Goal: Task Accomplishment & Management: Manage account settings

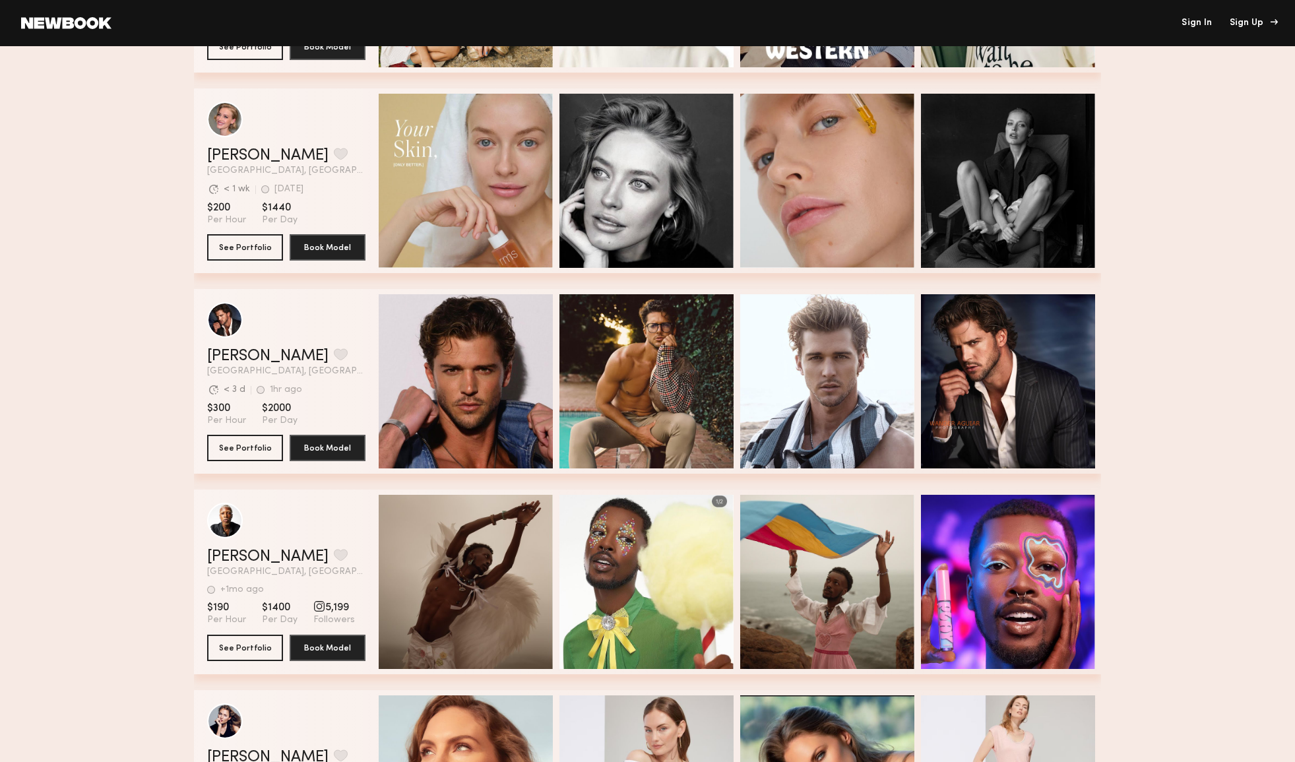
scroll to position [999, 0]
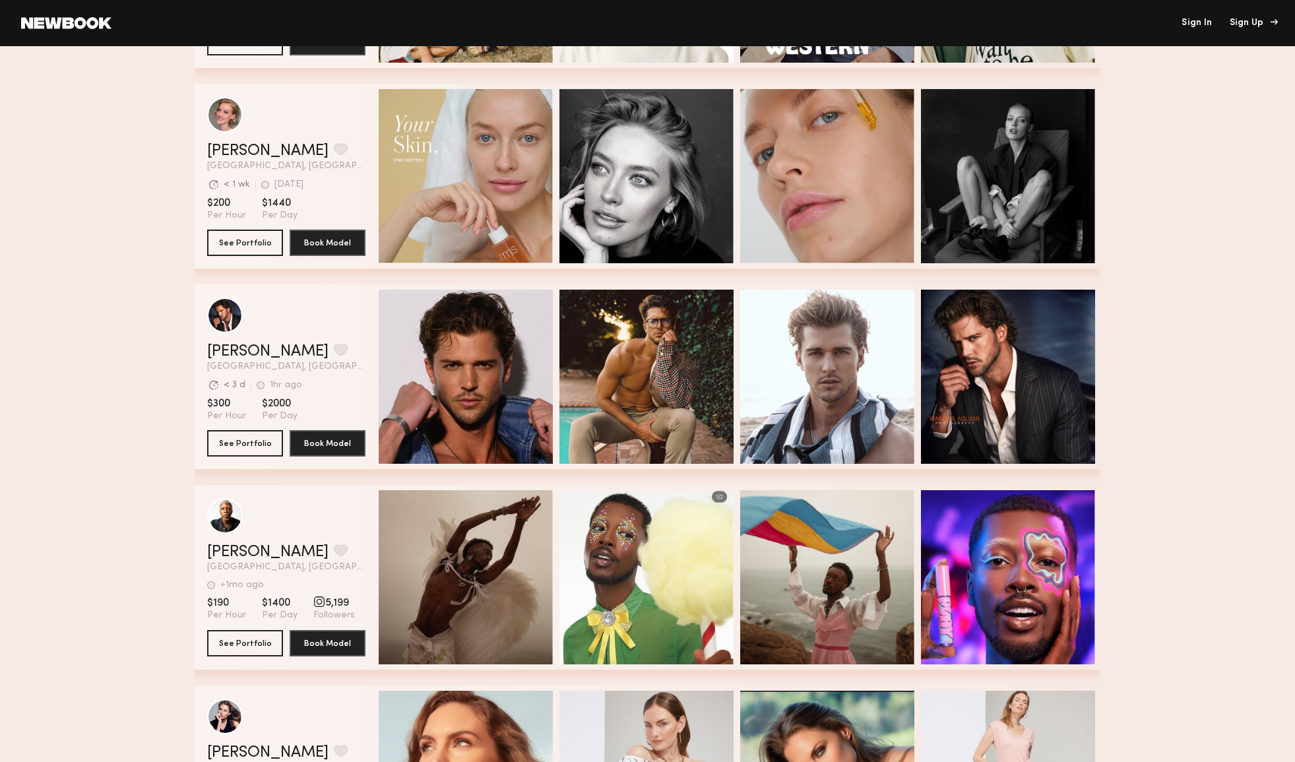
click at [1274, 22] on header "Sign In Sign Up" at bounding box center [647, 23] width 1295 height 46
click at [1274, 22] on div "Sign Up" at bounding box center [1251, 22] width 44 height 9
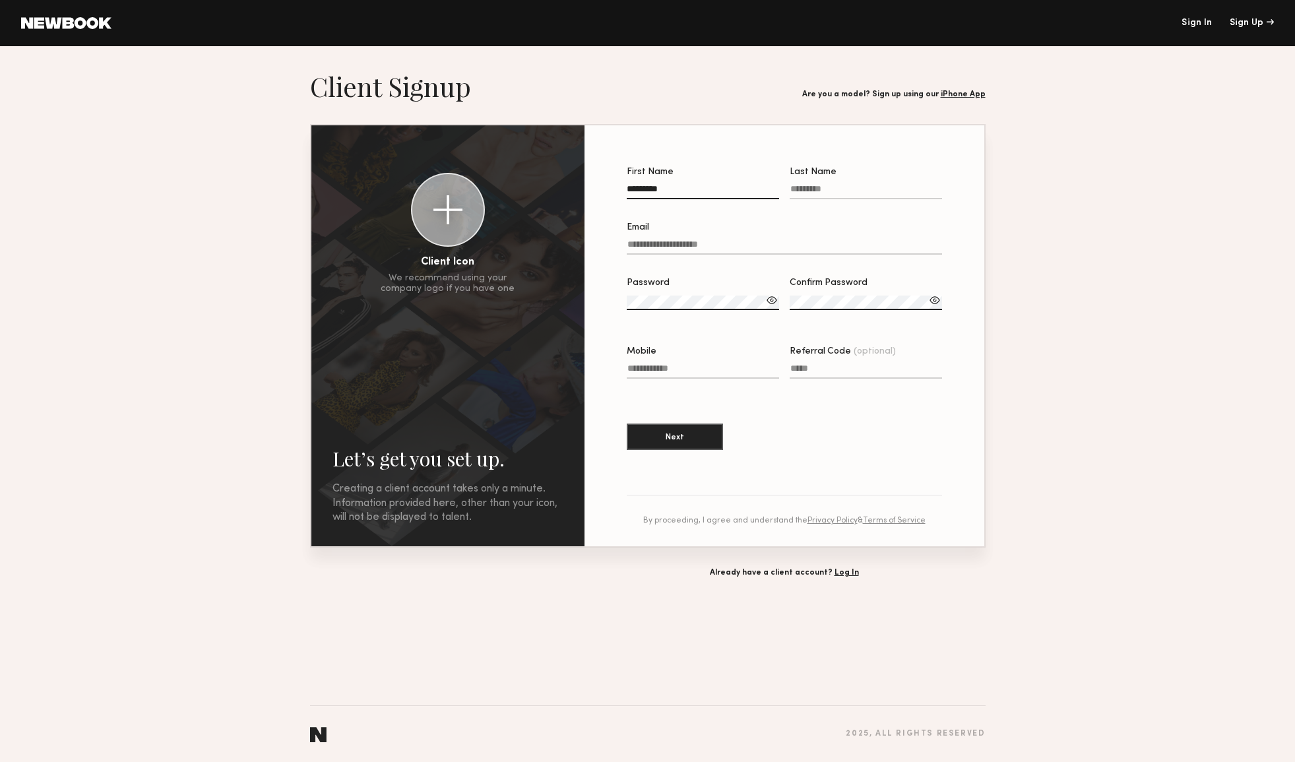
type input "*********"
type input "*******"
type input "**********"
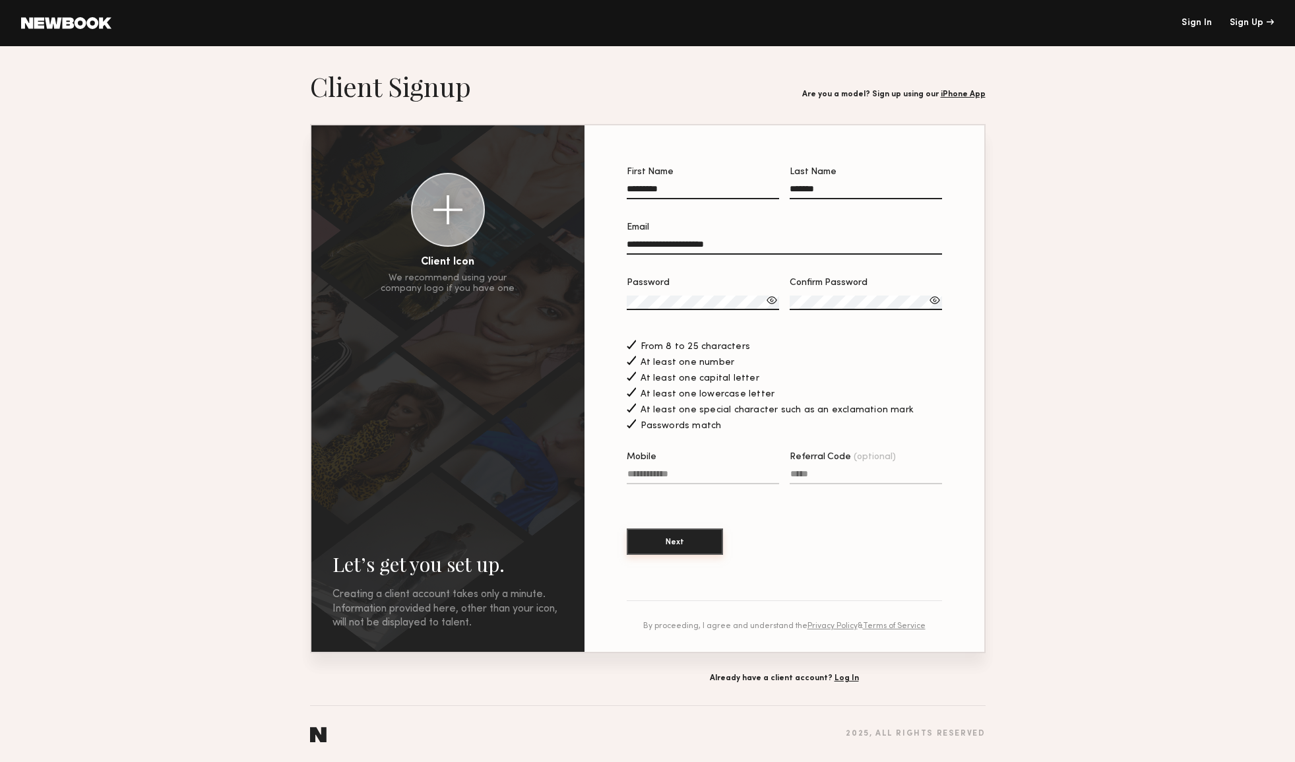
click at [691, 547] on button "Next" at bounding box center [675, 541] width 96 height 26
type input "**********"
click at [704, 540] on button "Next" at bounding box center [675, 541] width 96 height 26
click at [1192, 24] on link "Sign In" at bounding box center [1196, 22] width 30 height 9
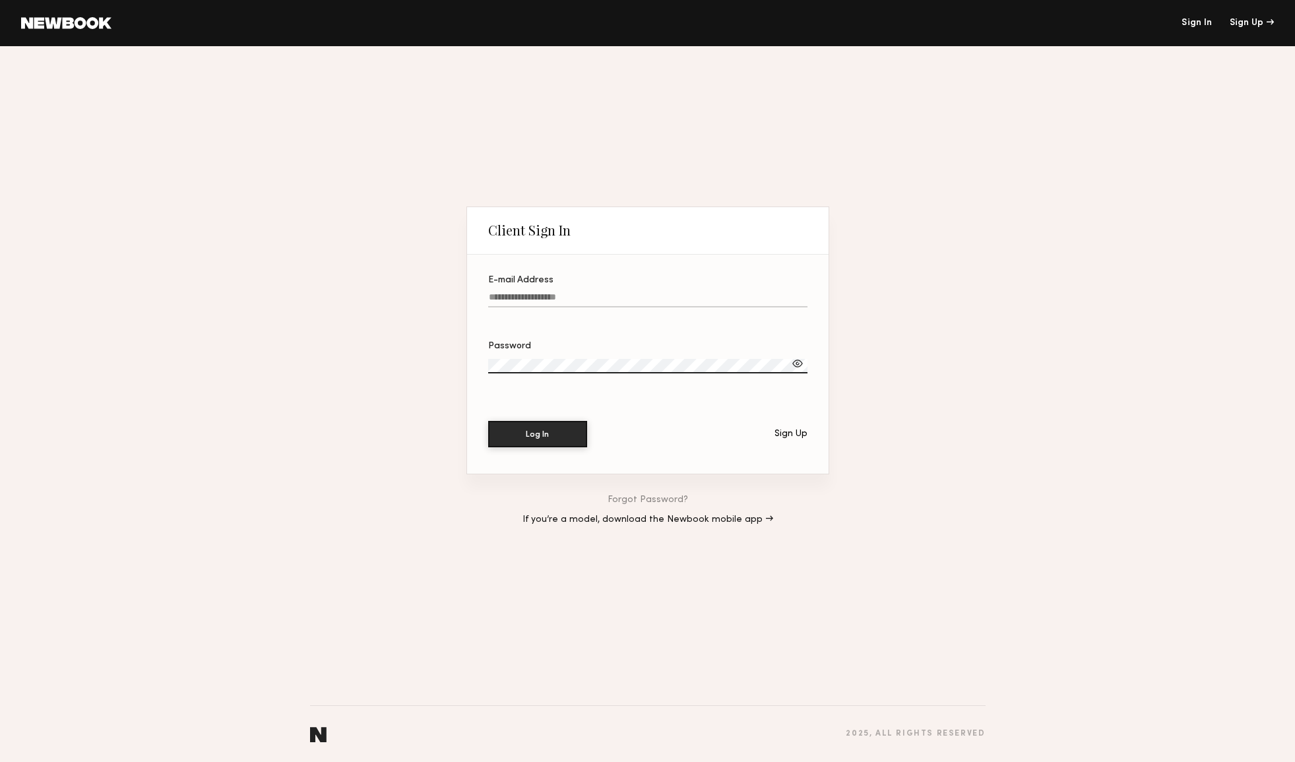
type input "**********"
click at [537, 433] on button "Log In" at bounding box center [537, 434] width 99 height 26
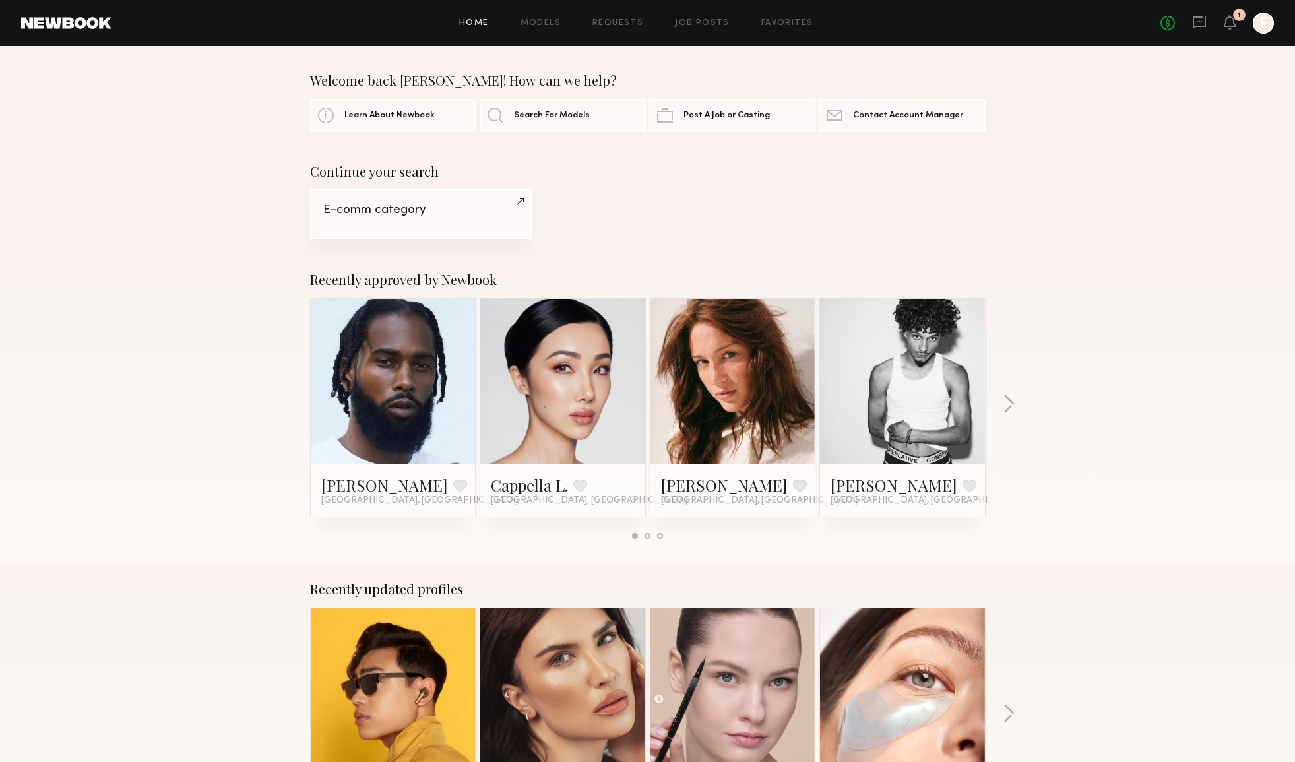
click at [476, 221] on link "E-comm category" at bounding box center [421, 214] width 222 height 50
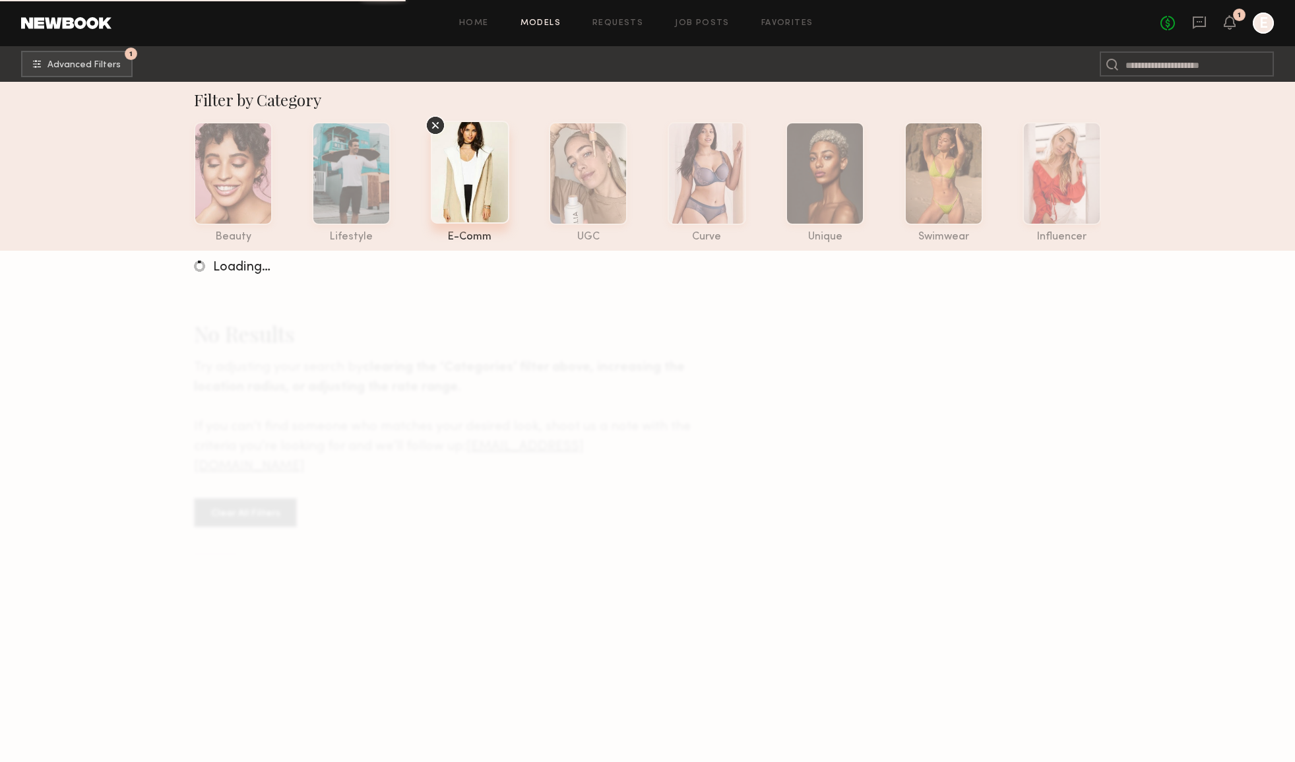
scroll to position [9, 0]
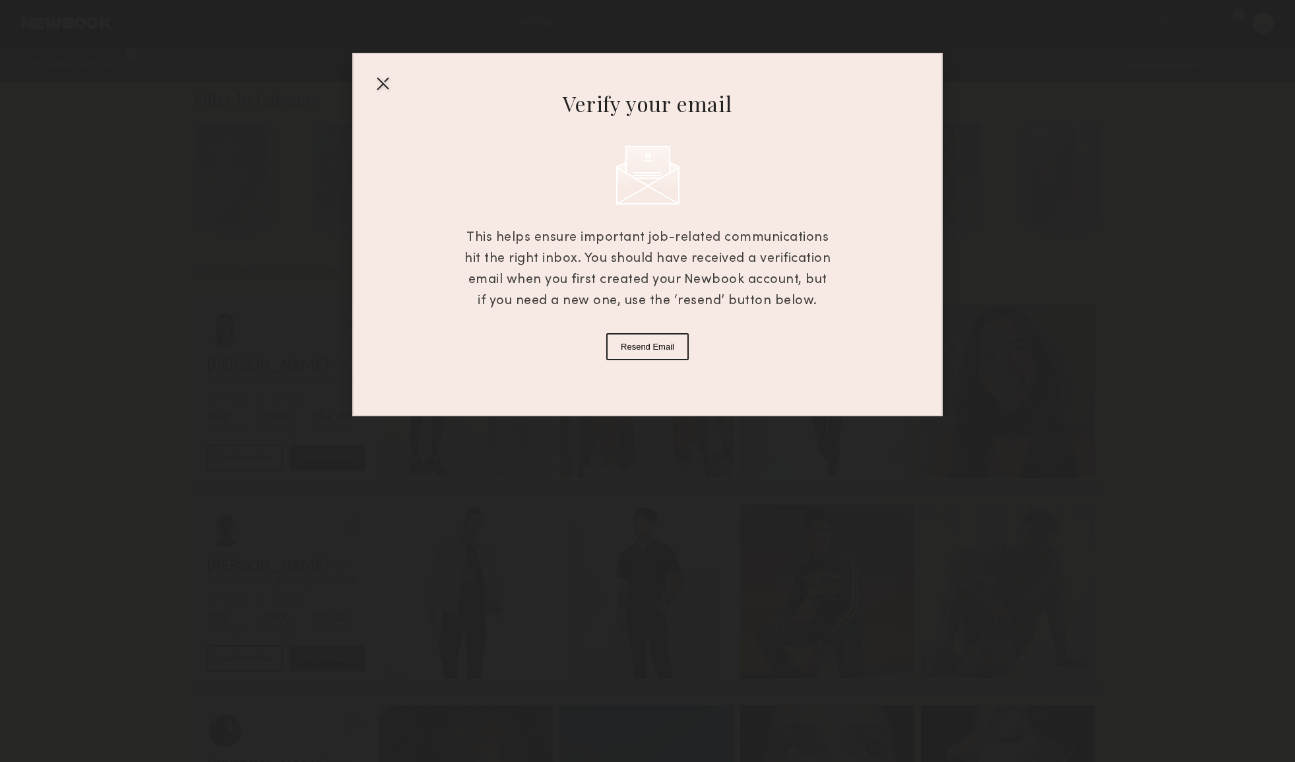
click at [385, 84] on div at bounding box center [382, 83] width 21 height 21
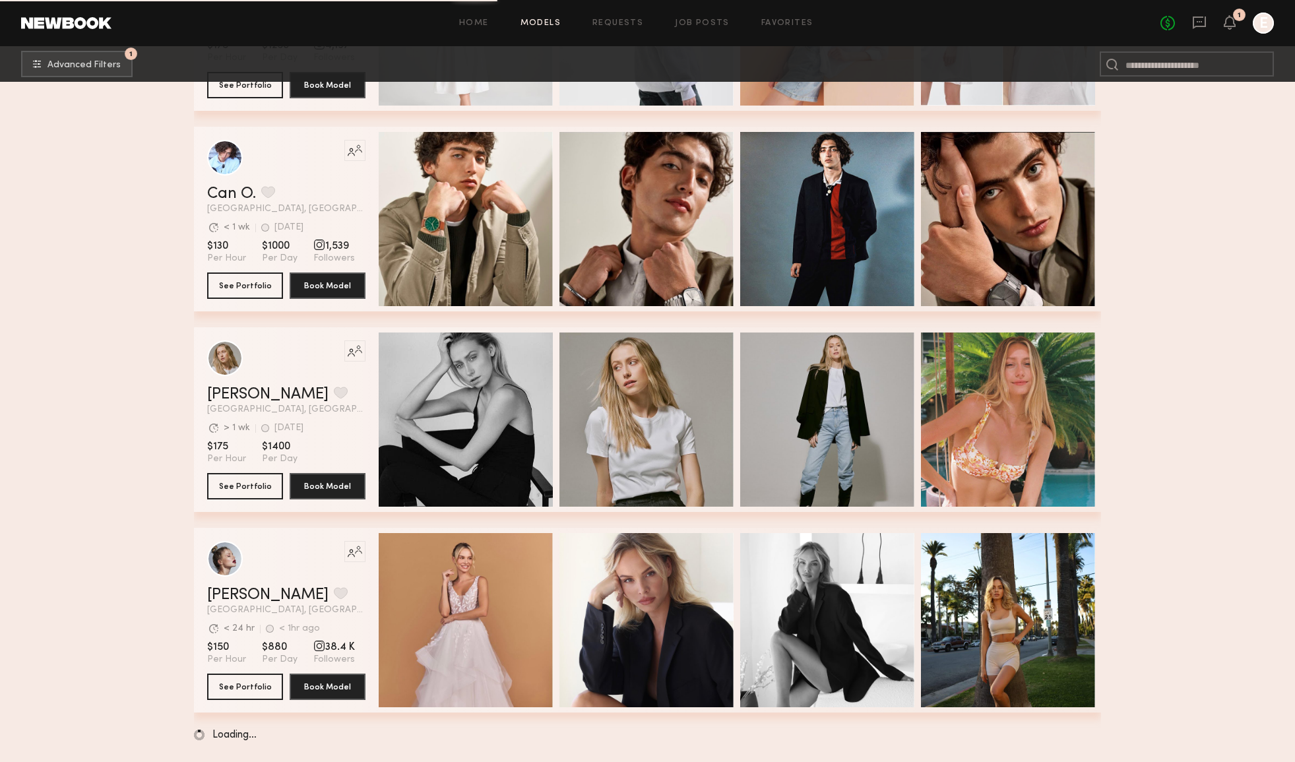
scroll to position [4392, 0]
click at [1169, 70] on input at bounding box center [1186, 63] width 174 height 25
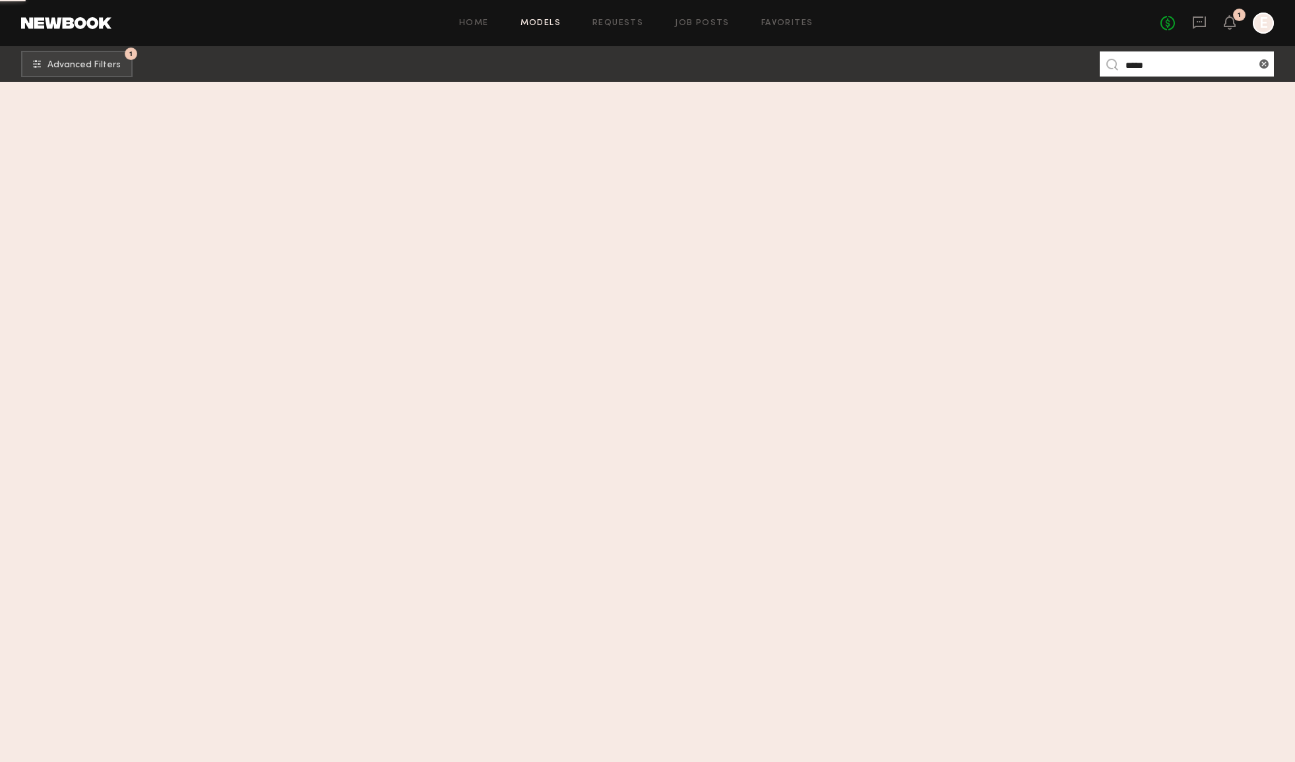
scroll to position [0, 0]
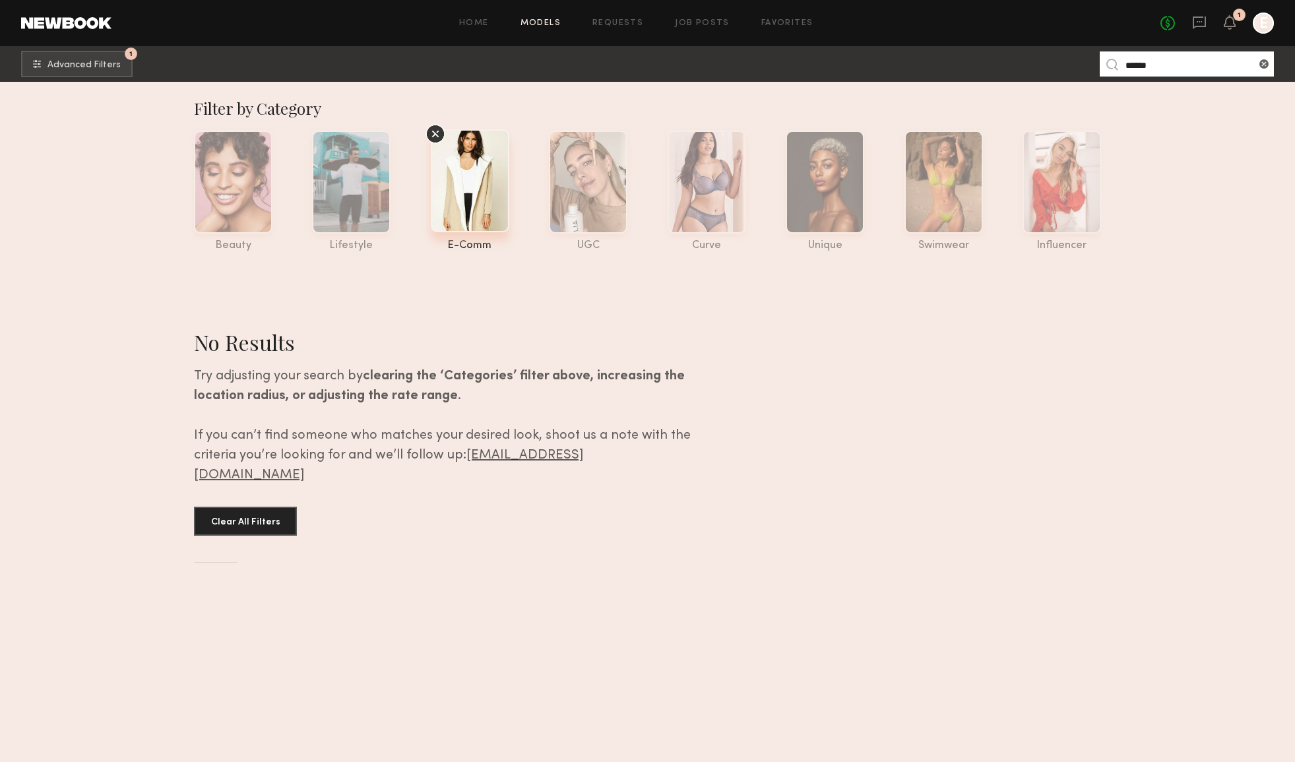
type input "******"
click at [242, 506] on button "Clear All Filters" at bounding box center [245, 520] width 103 height 29
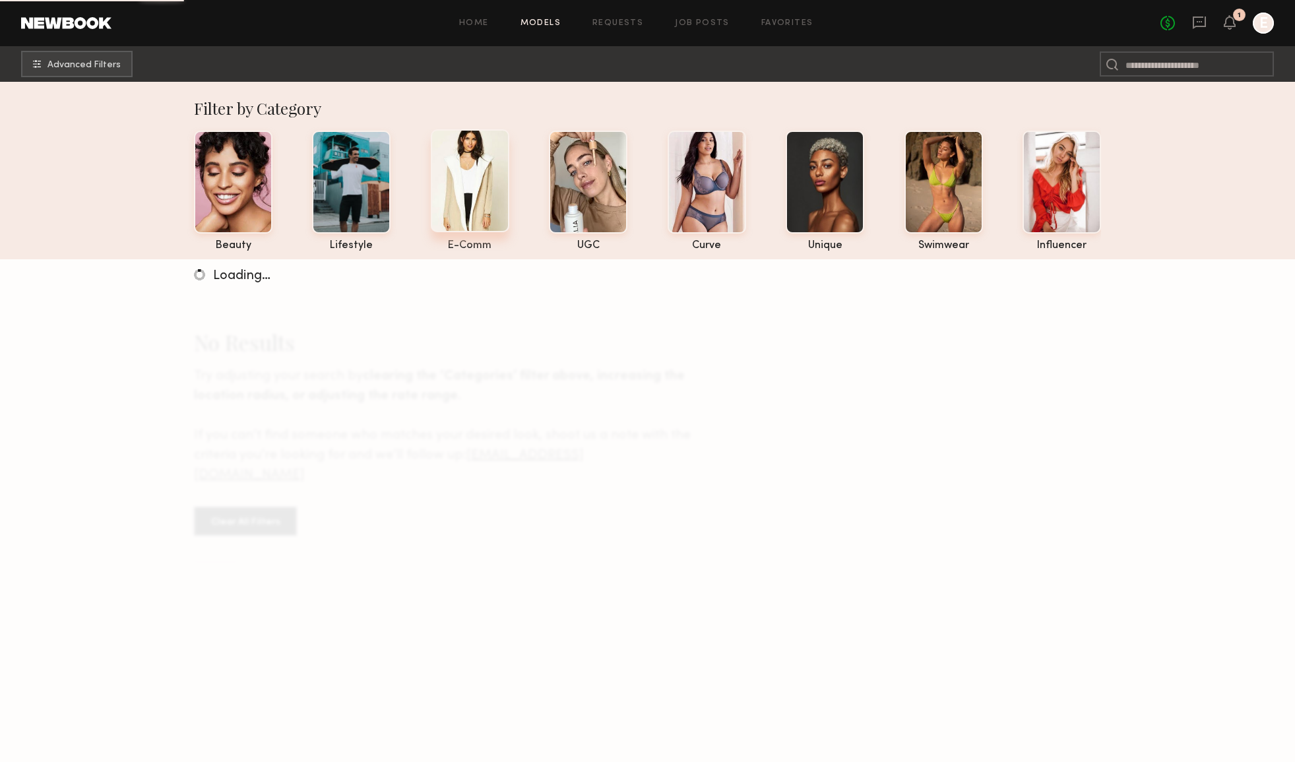
click at [483, 160] on div at bounding box center [470, 180] width 78 height 103
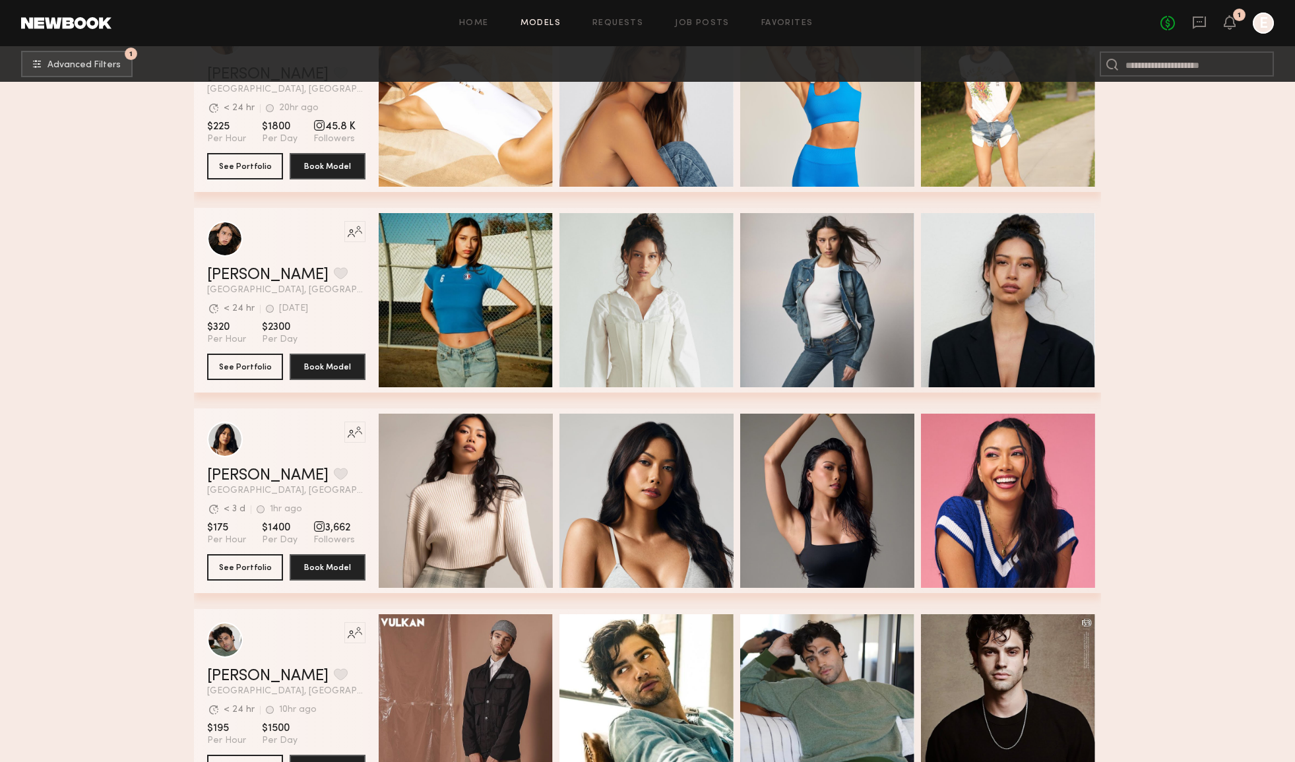
scroll to position [13942, 0]
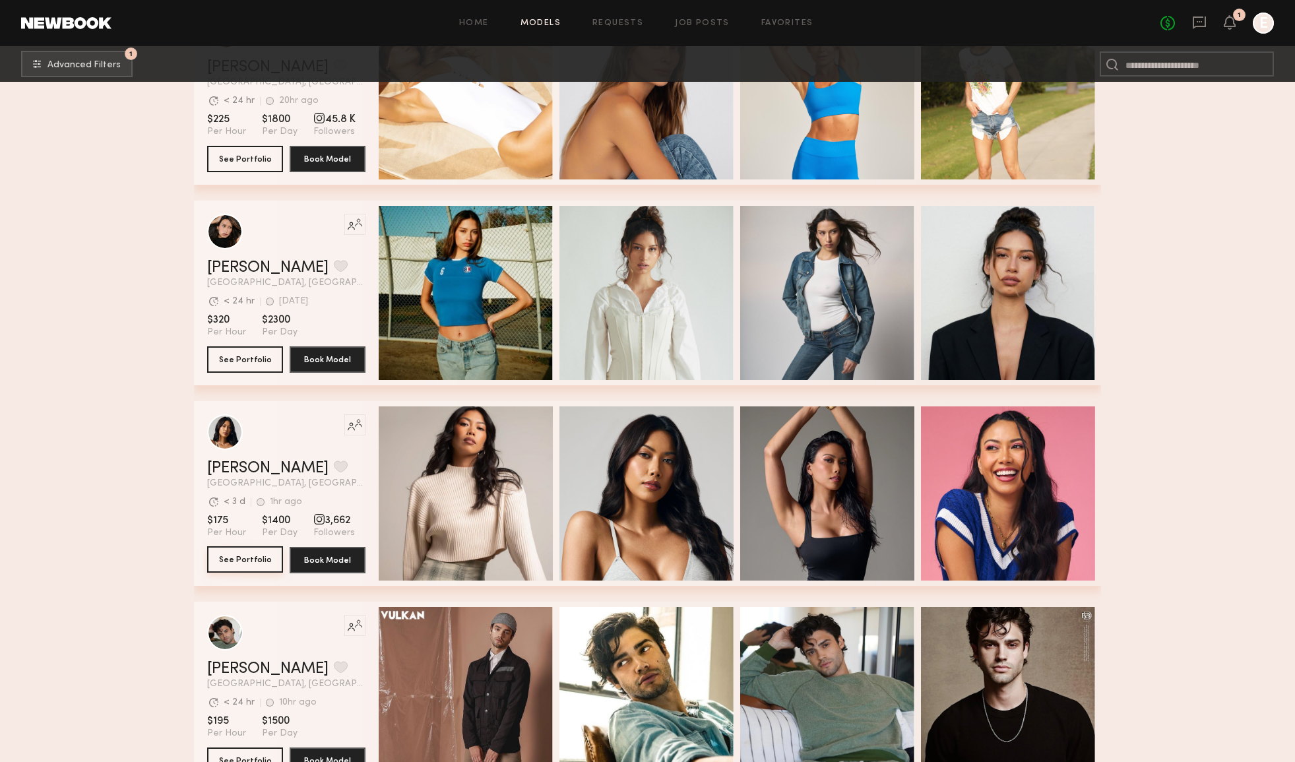
click at [255, 555] on button "See Portfolio" at bounding box center [245, 559] width 76 height 26
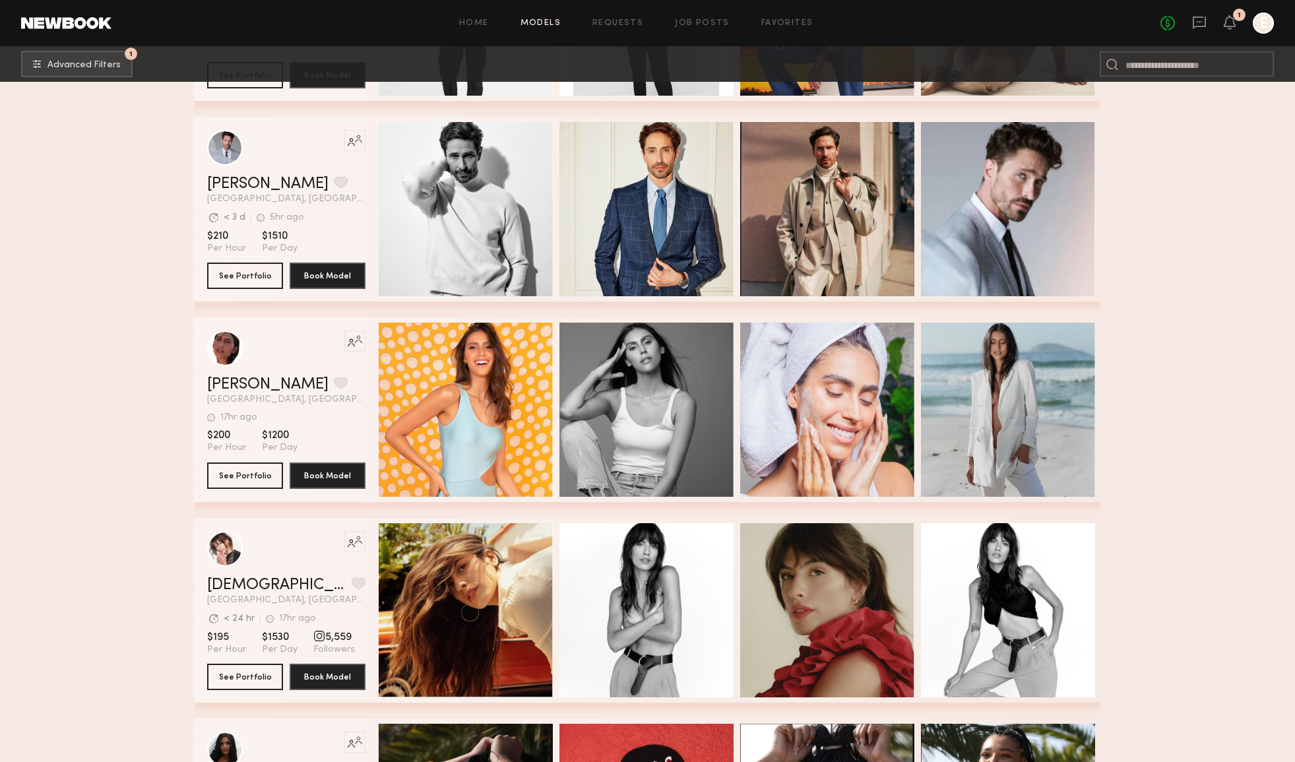
scroll to position [16239, 0]
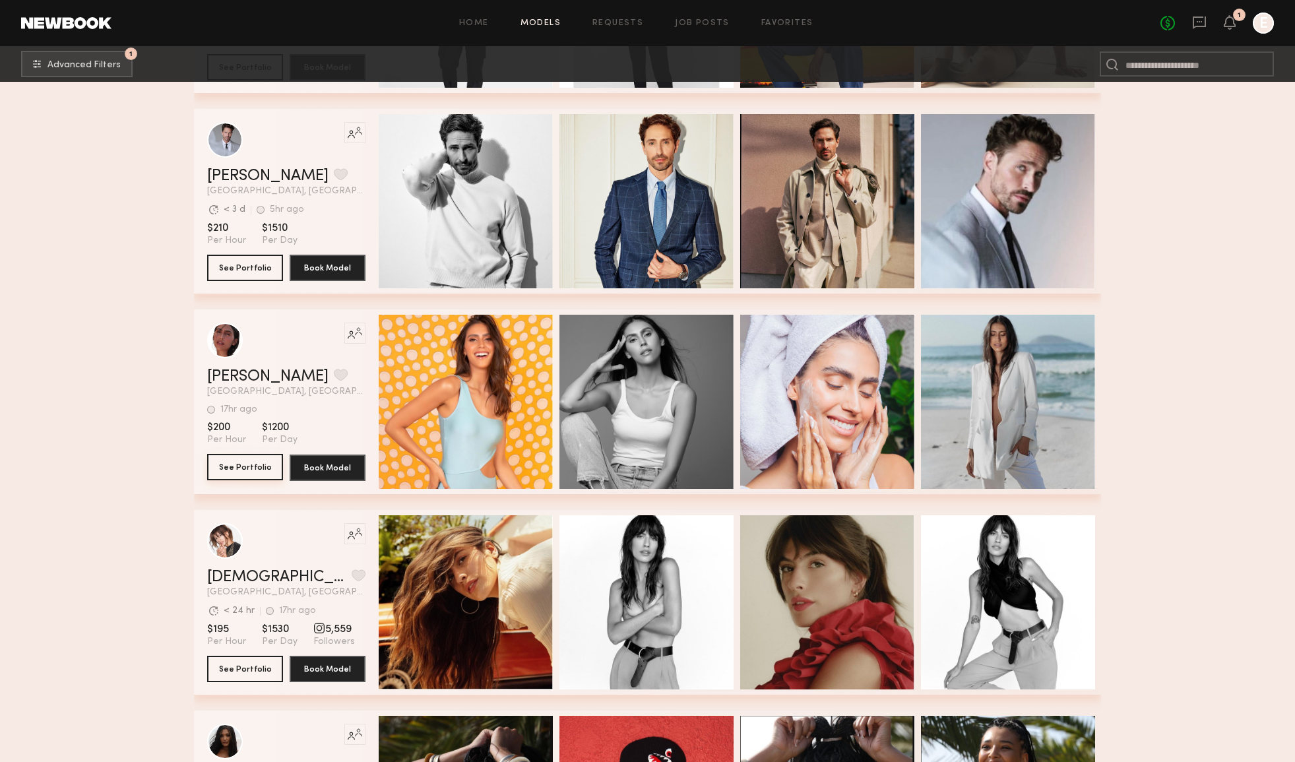
click at [258, 466] on button "See Portfolio" at bounding box center [245, 467] width 76 height 26
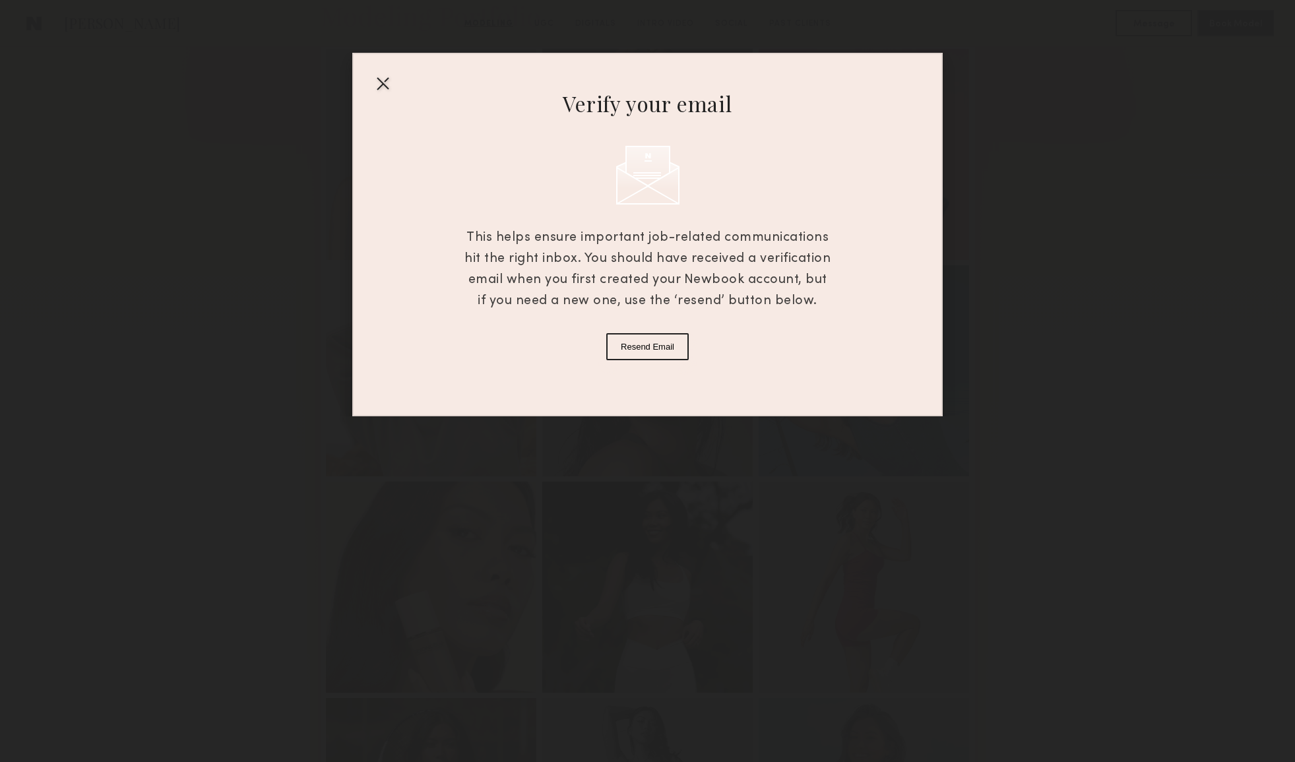
scroll to position [344, 0]
click at [387, 84] on div at bounding box center [382, 83] width 21 height 21
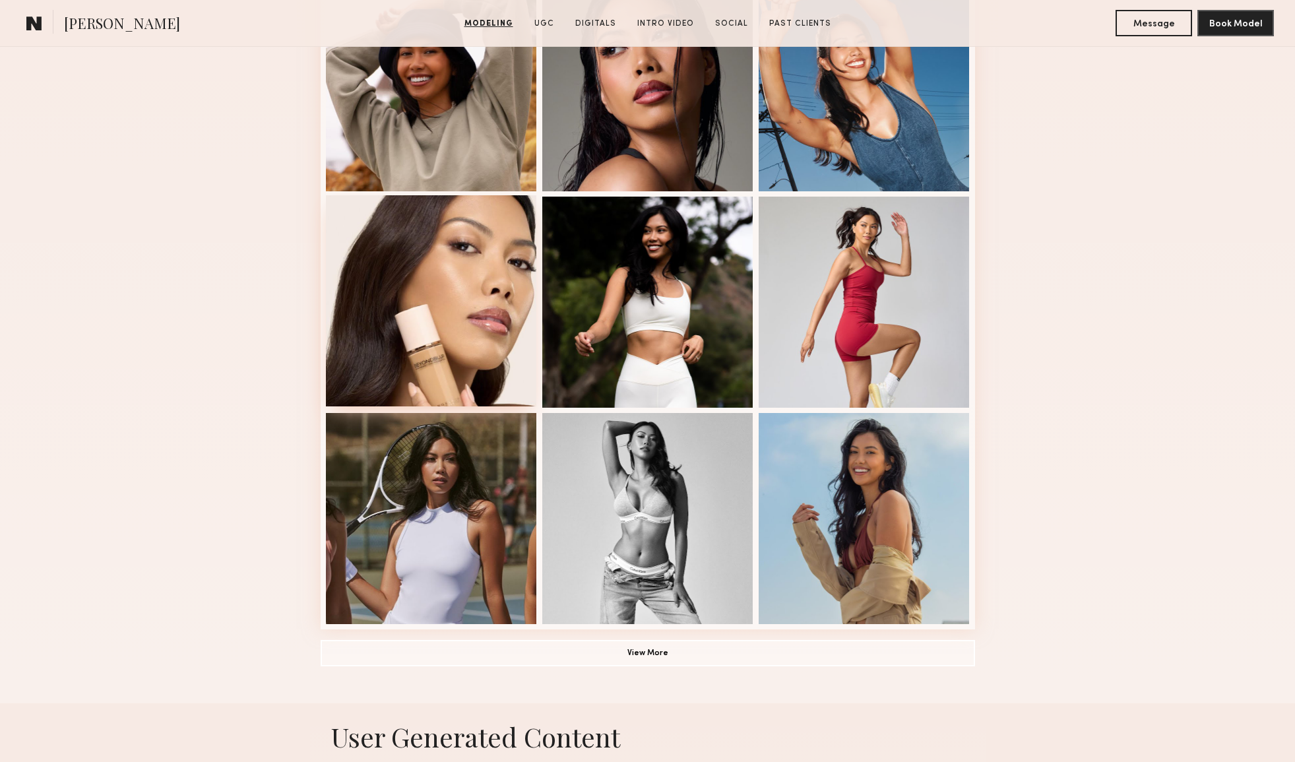
scroll to position [627, 0]
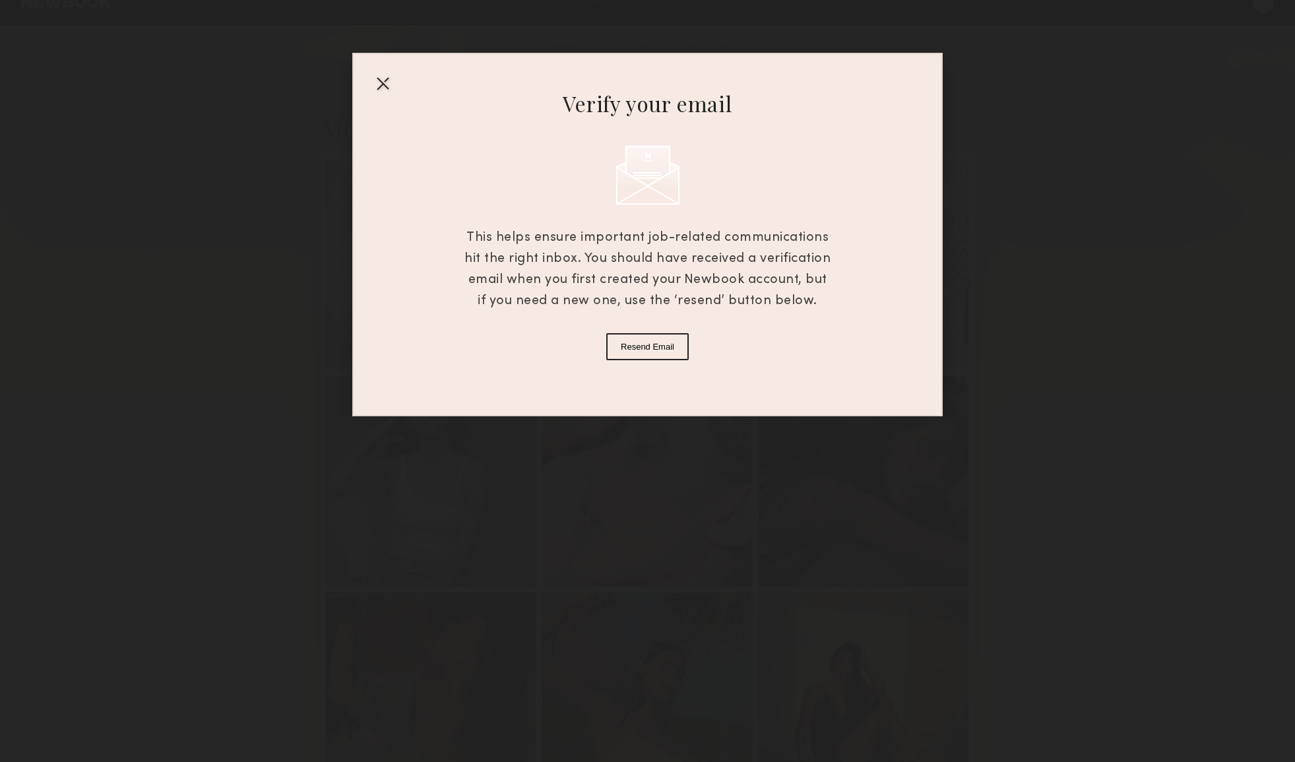
scroll to position [229, 0]
click at [659, 344] on button "Resend Email" at bounding box center [647, 346] width 82 height 27
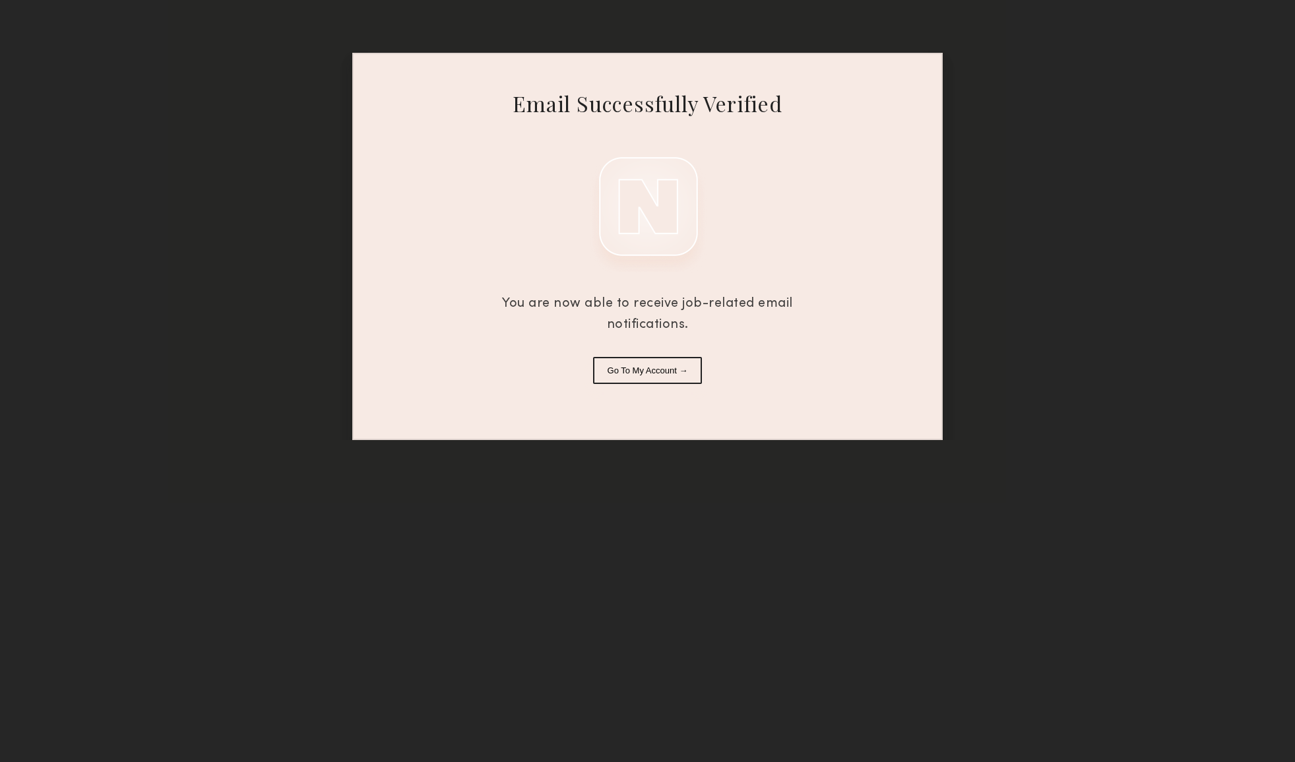
click at [633, 377] on button "Go To My Account →" at bounding box center [647, 370] width 109 height 27
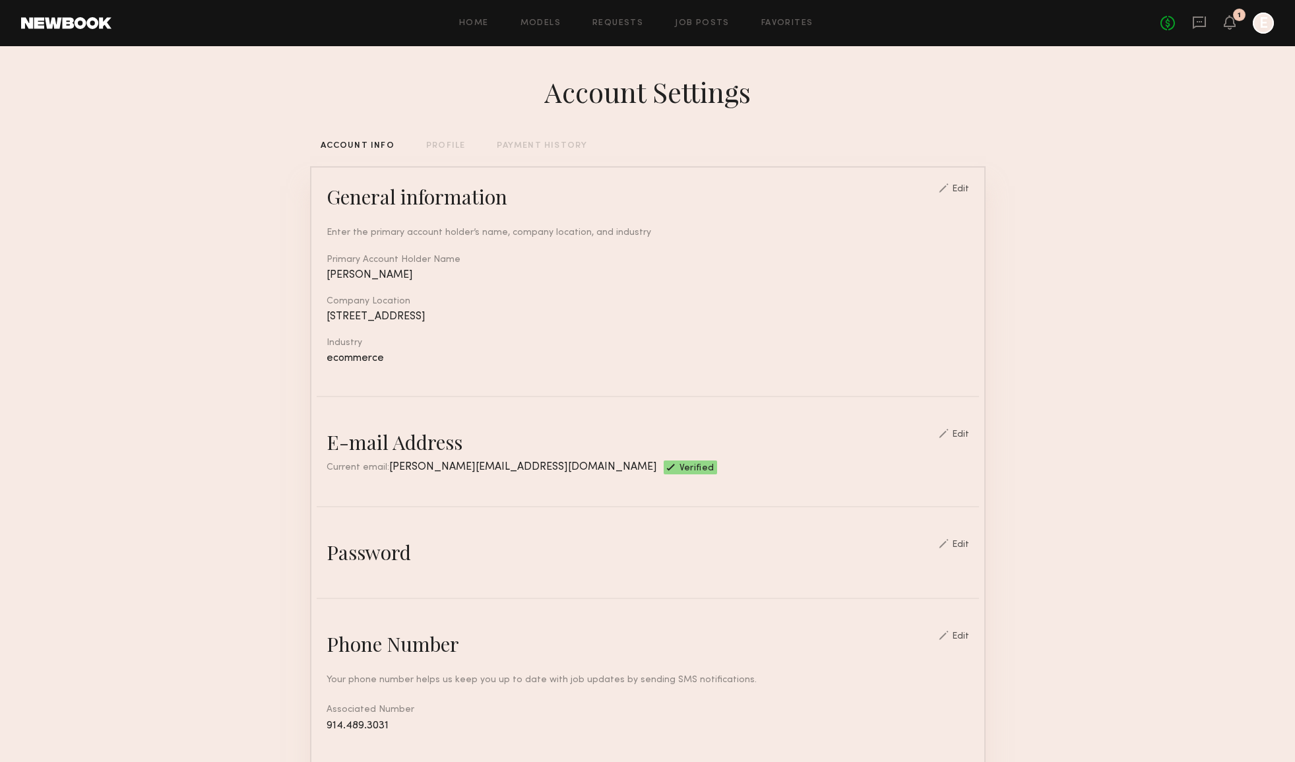
click at [453, 148] on div "PROFILE" at bounding box center [445, 146] width 39 height 9
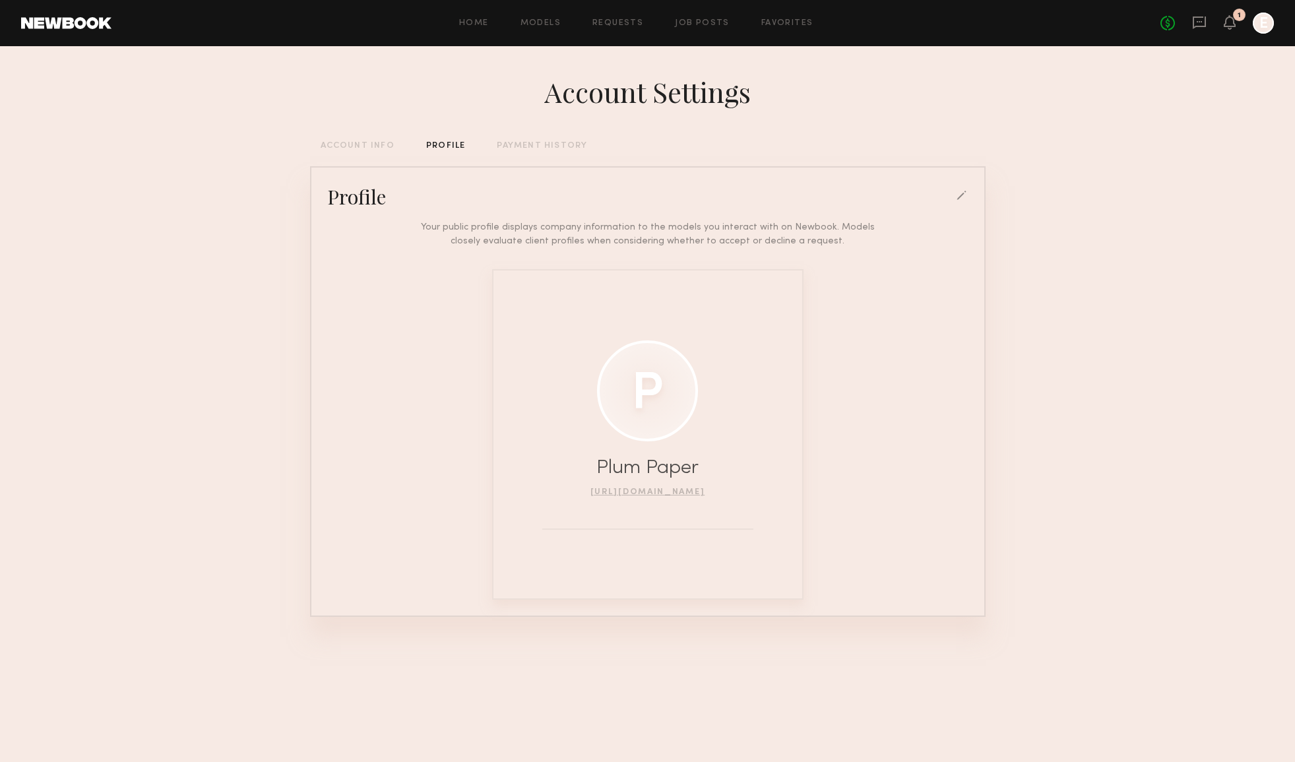
click at [961, 194] on div at bounding box center [962, 197] width 12 height 12
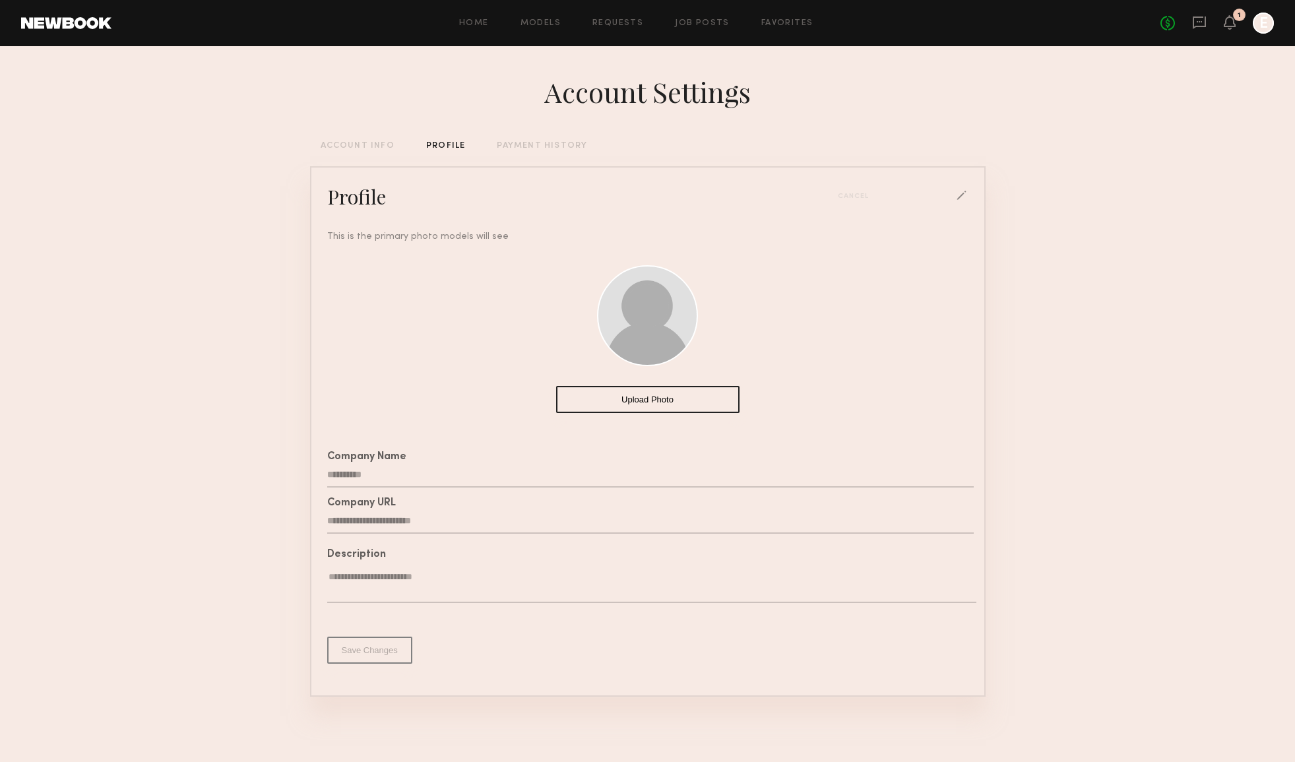
click at [639, 403] on button "Upload Photo" at bounding box center [647, 399] width 183 height 27
click at [371, 656] on button "Save Changes" at bounding box center [369, 649] width 85 height 27
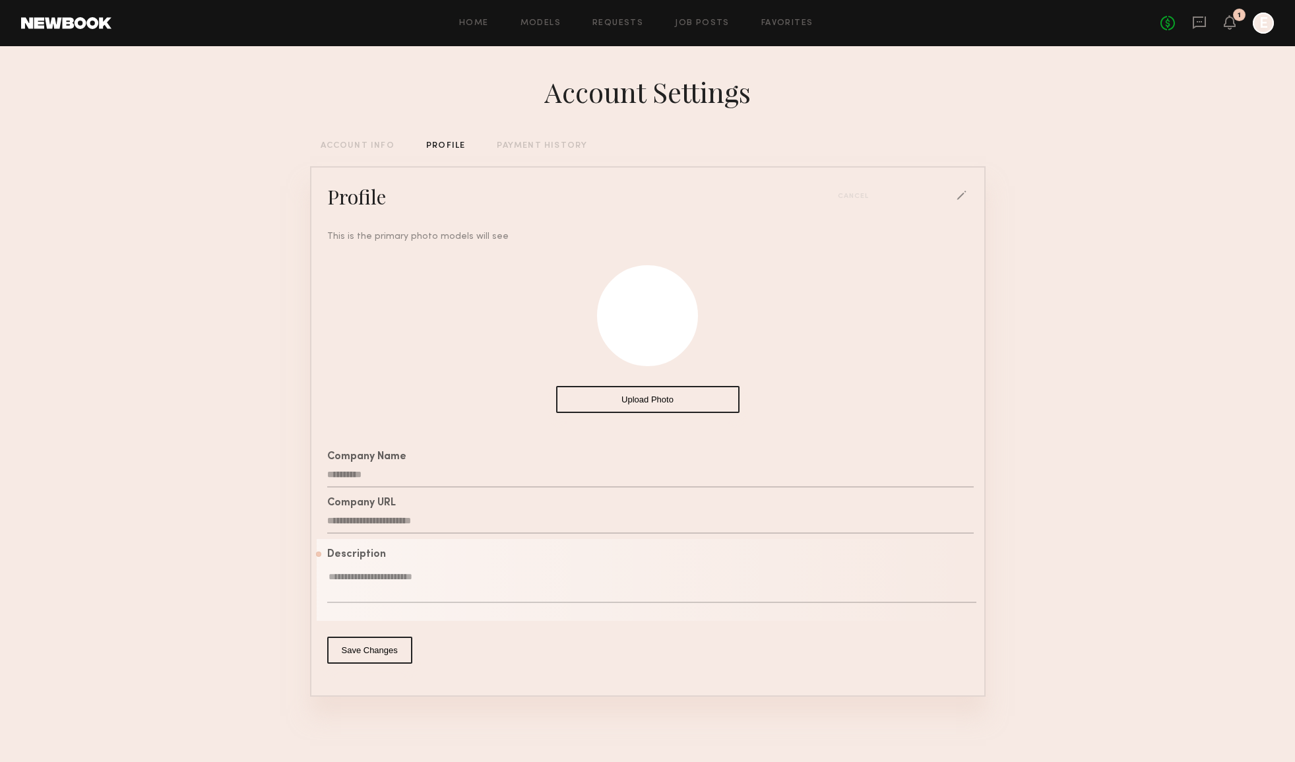
click at [404, 586] on textarea at bounding box center [651, 586] width 649 height 32
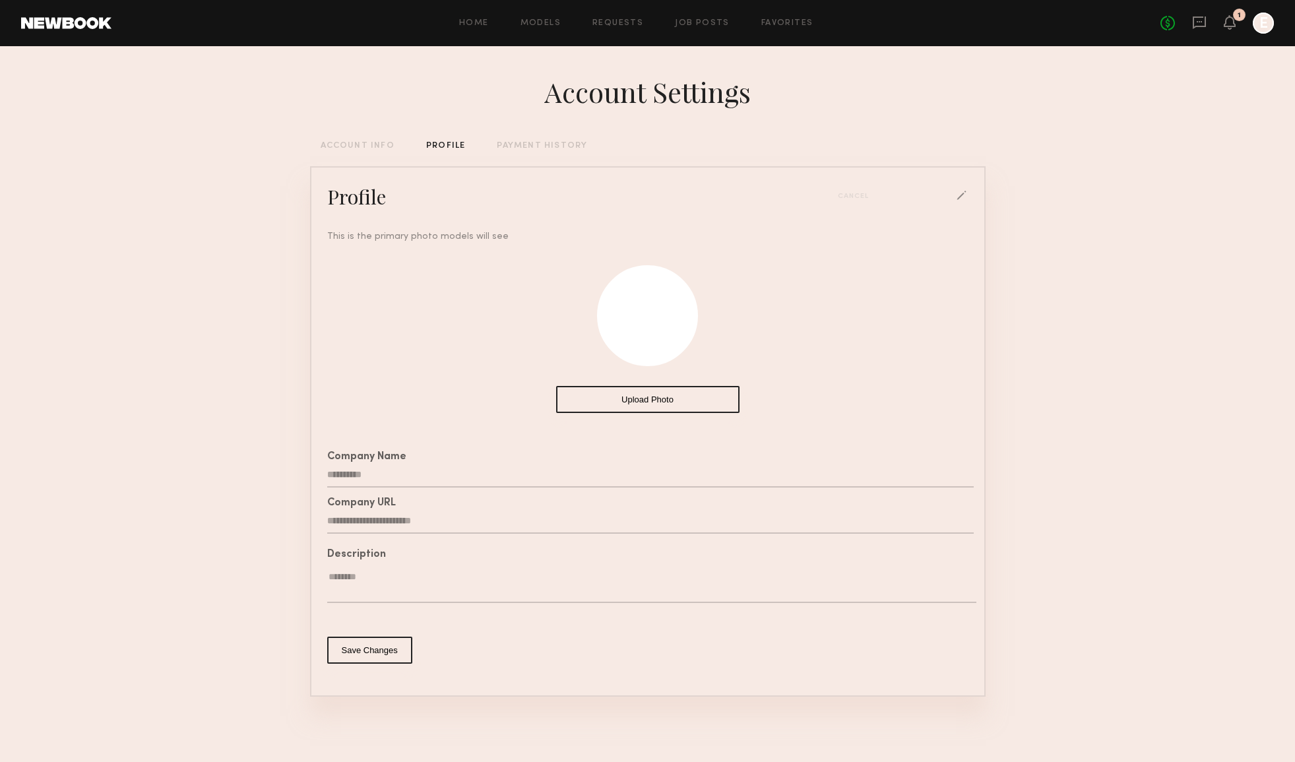
type textarea "*********"
drag, startPoint x: 407, startPoint y: 584, endPoint x: 313, endPoint y: 575, distance: 94.0
click at [313, 575] on common-border "**********" at bounding box center [647, 431] width 675 height 530
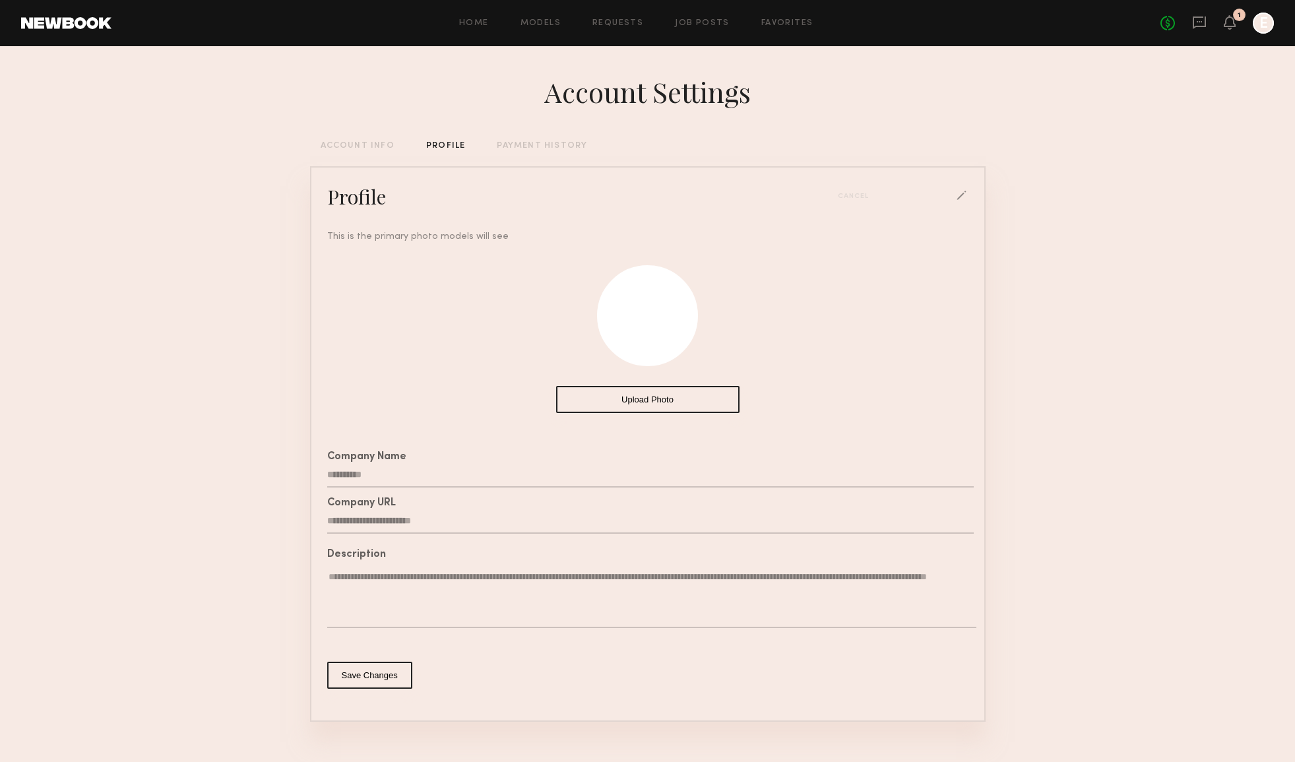
click at [395, 578] on textarea "**********" at bounding box center [651, 598] width 649 height 57
click at [532, 592] on textarea "**********" at bounding box center [651, 598] width 649 height 57
type textarea "**********"
click at [382, 684] on button "Save Changes" at bounding box center [369, 675] width 85 height 27
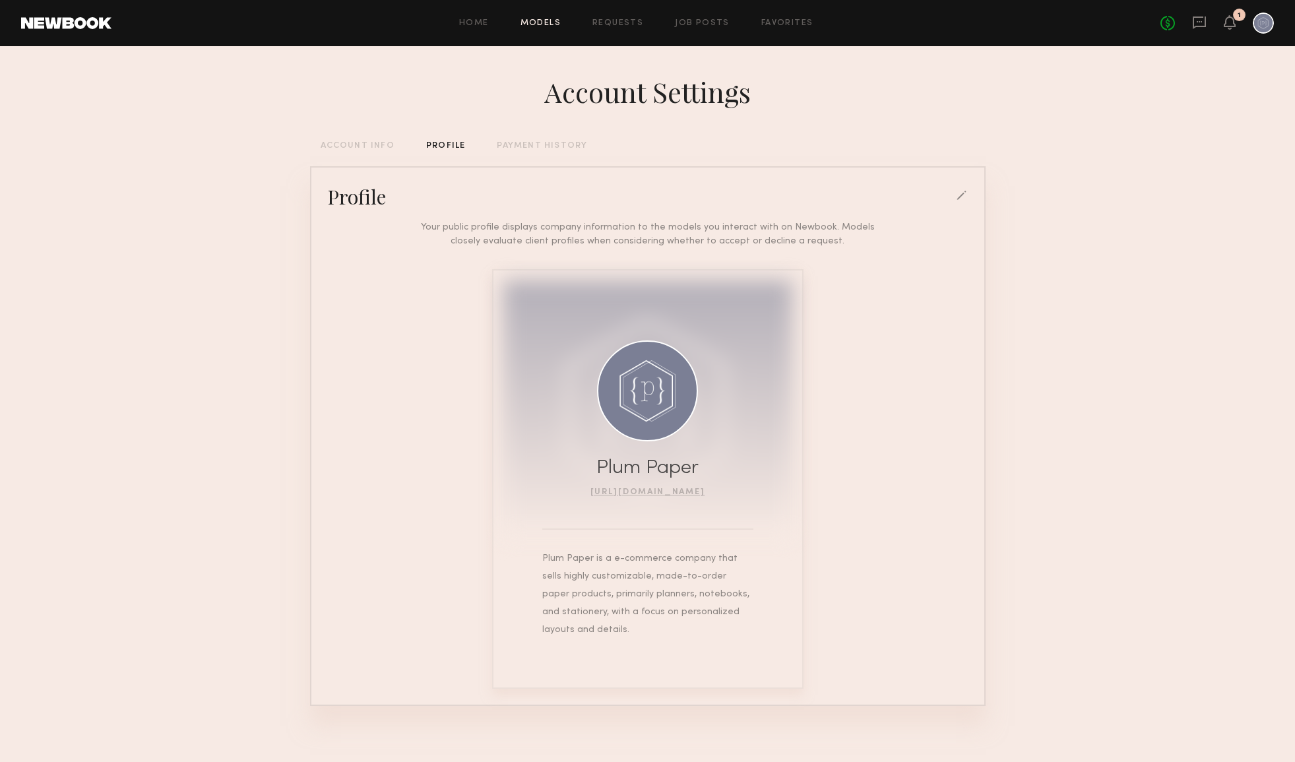
click at [540, 24] on link "Models" at bounding box center [540, 23] width 40 height 9
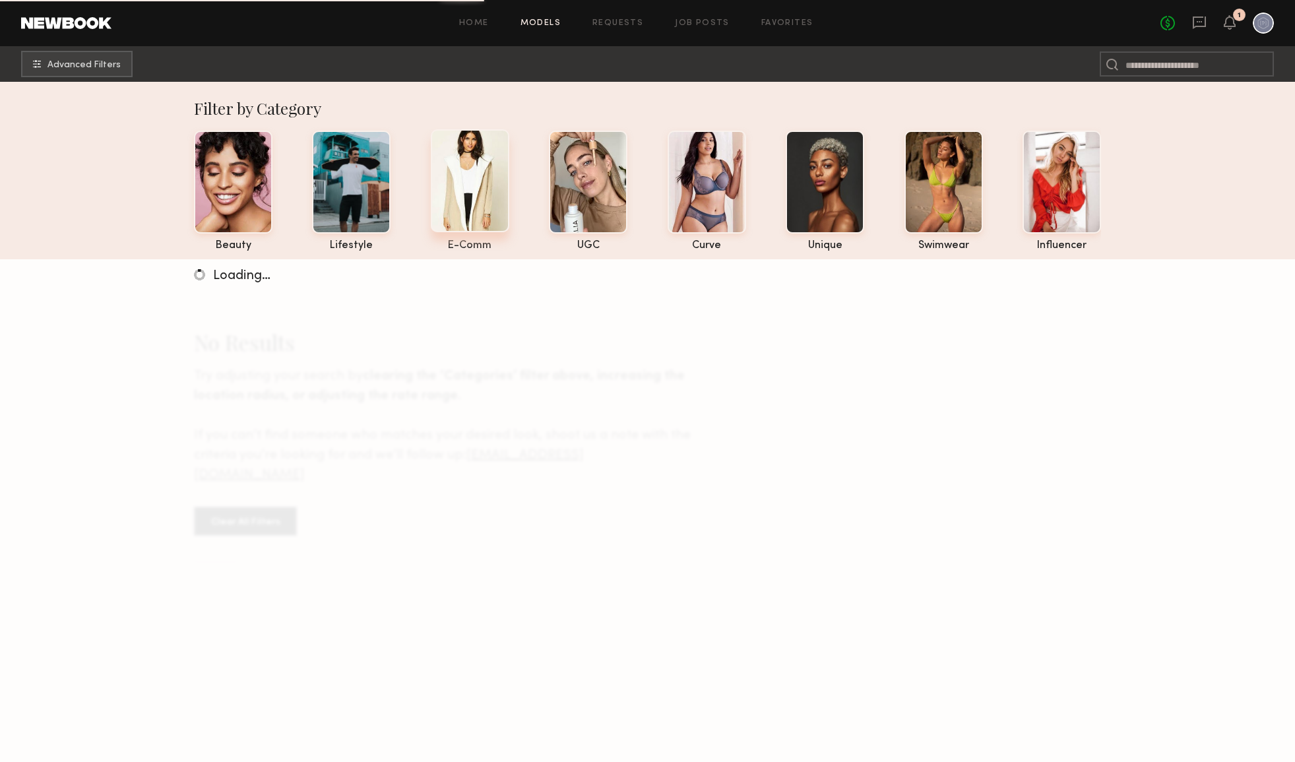
click at [479, 200] on div at bounding box center [470, 180] width 78 height 103
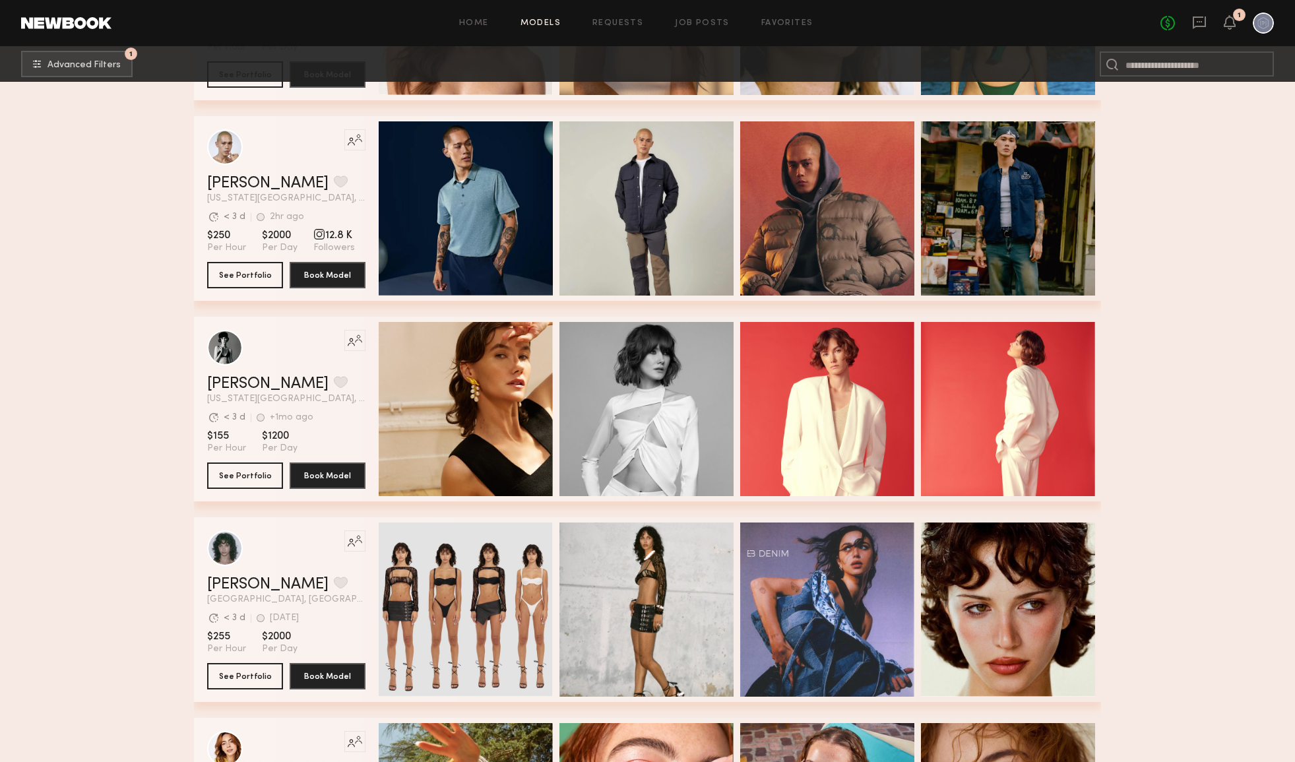
scroll to position [1194, 0]
click at [257, 474] on html "Home Models Requests Job Posts Favorites Sign Out No fees up to $5,000 1 1 Adva…" at bounding box center [647, 163] width 1295 height 2714
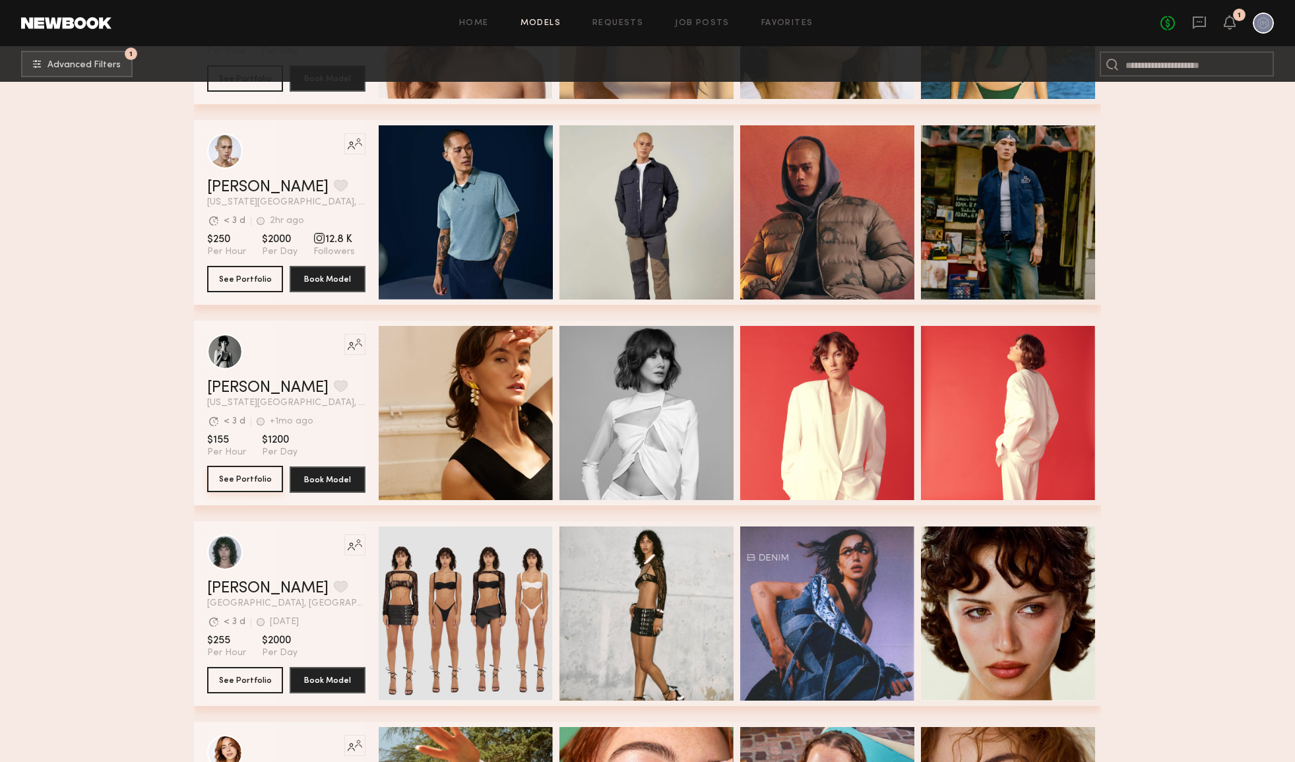
click at [248, 480] on button "See Portfolio" at bounding box center [245, 479] width 76 height 26
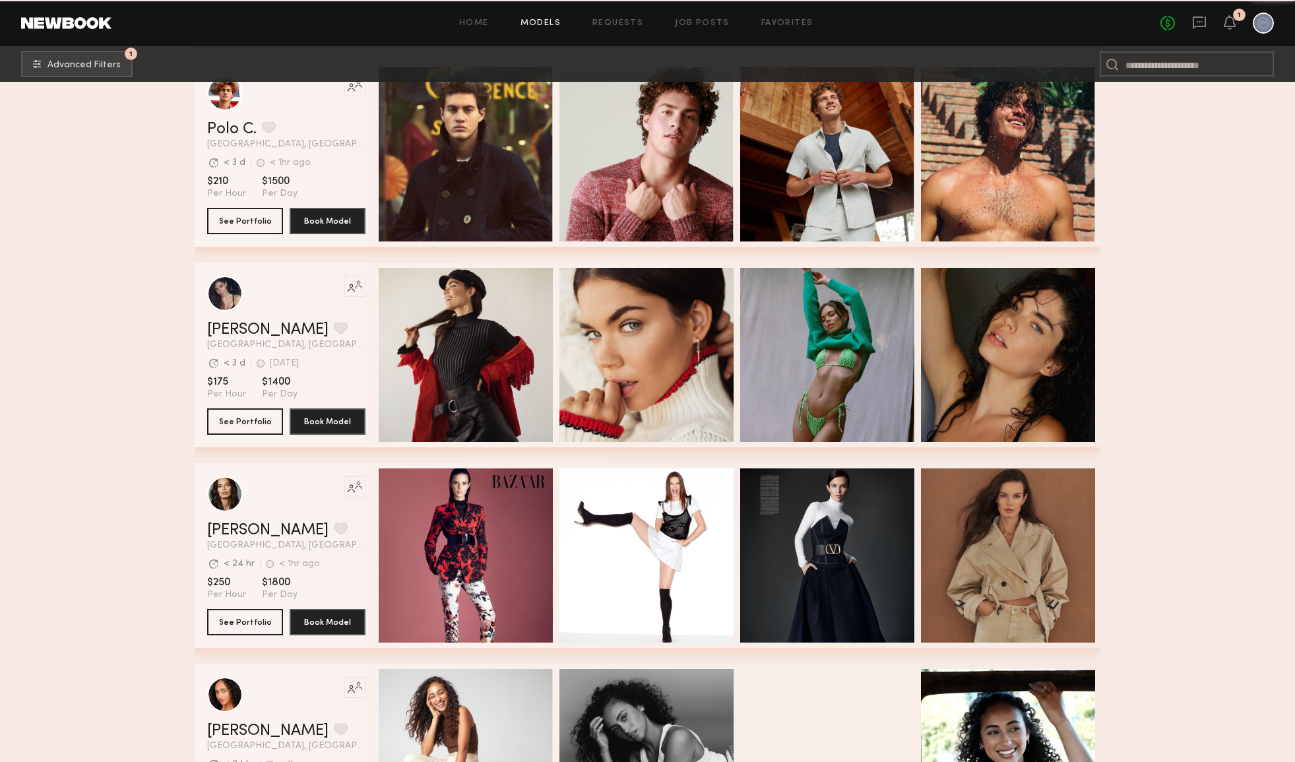
scroll to position [3860, 0]
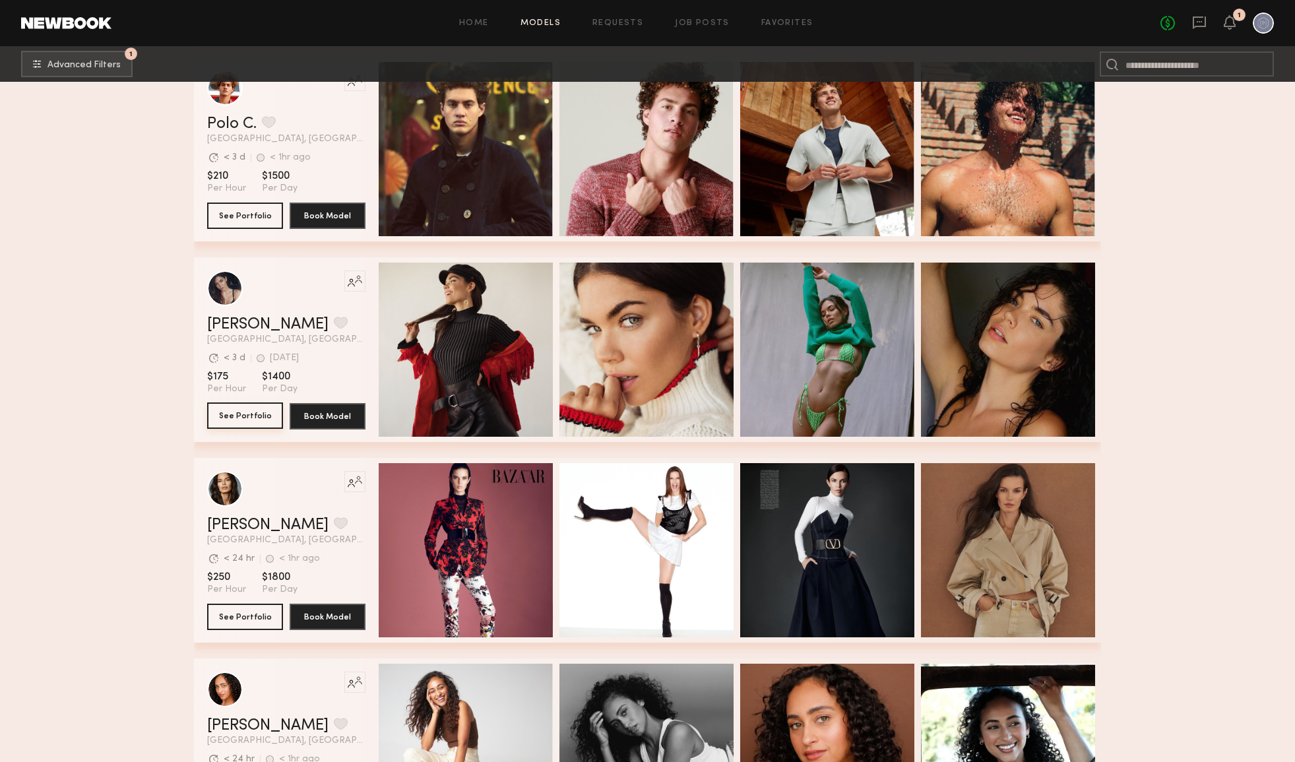
click at [249, 419] on button "See Portfolio" at bounding box center [245, 415] width 76 height 26
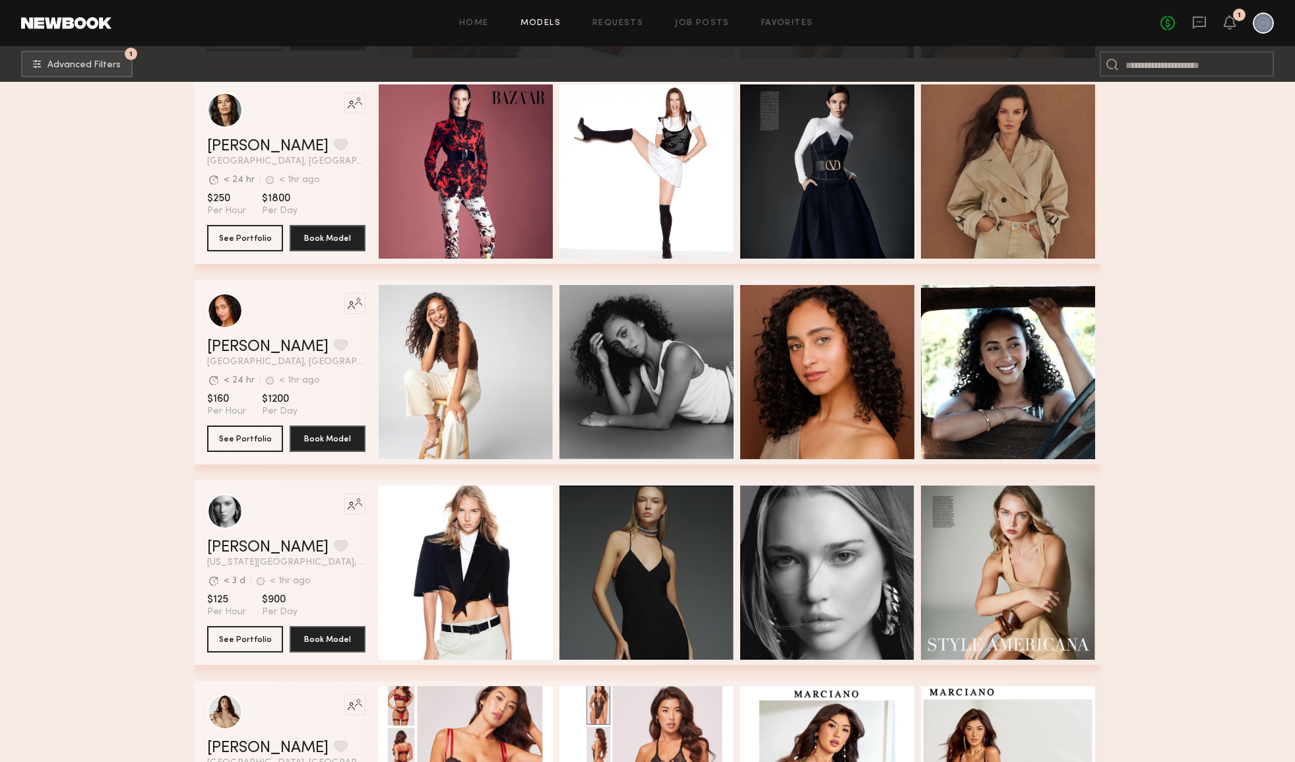
scroll to position [4241, 0]
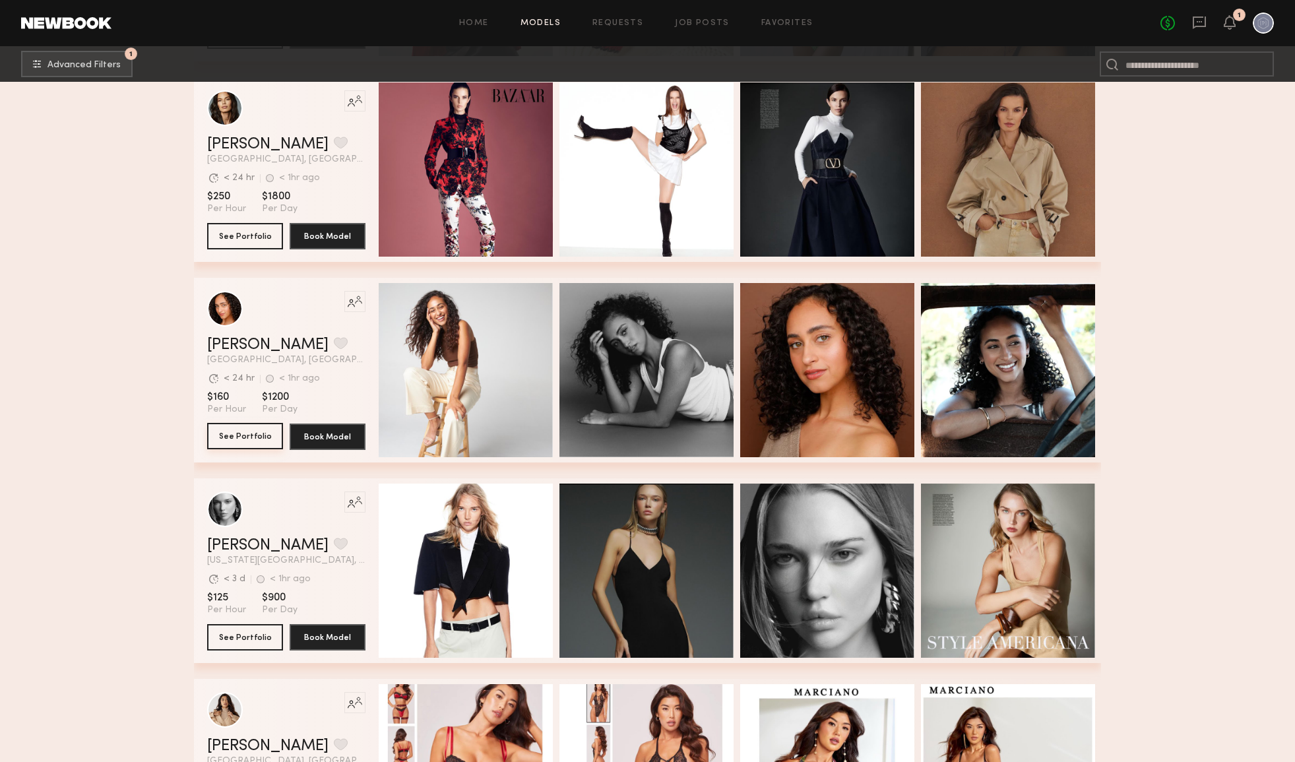
click at [233, 433] on button "See Portfolio" at bounding box center [245, 436] width 76 height 26
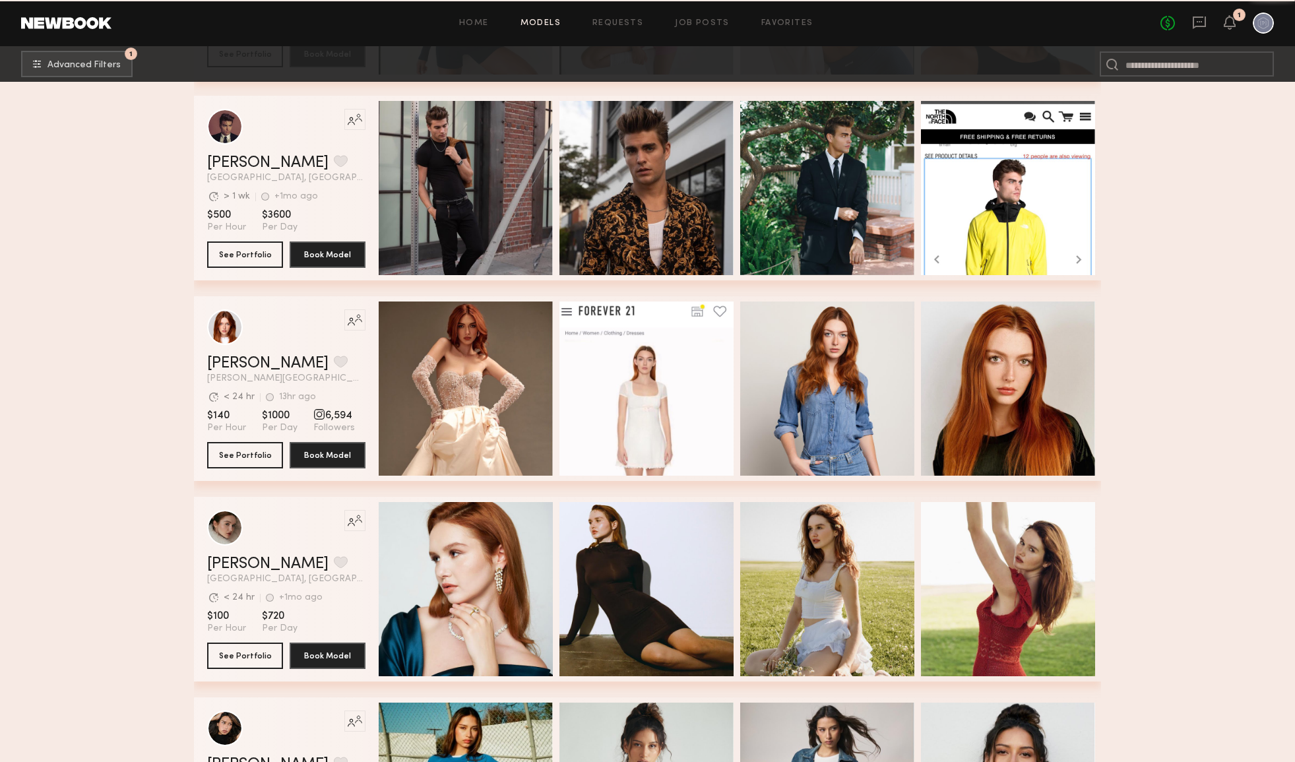
scroll to position [6429, 0]
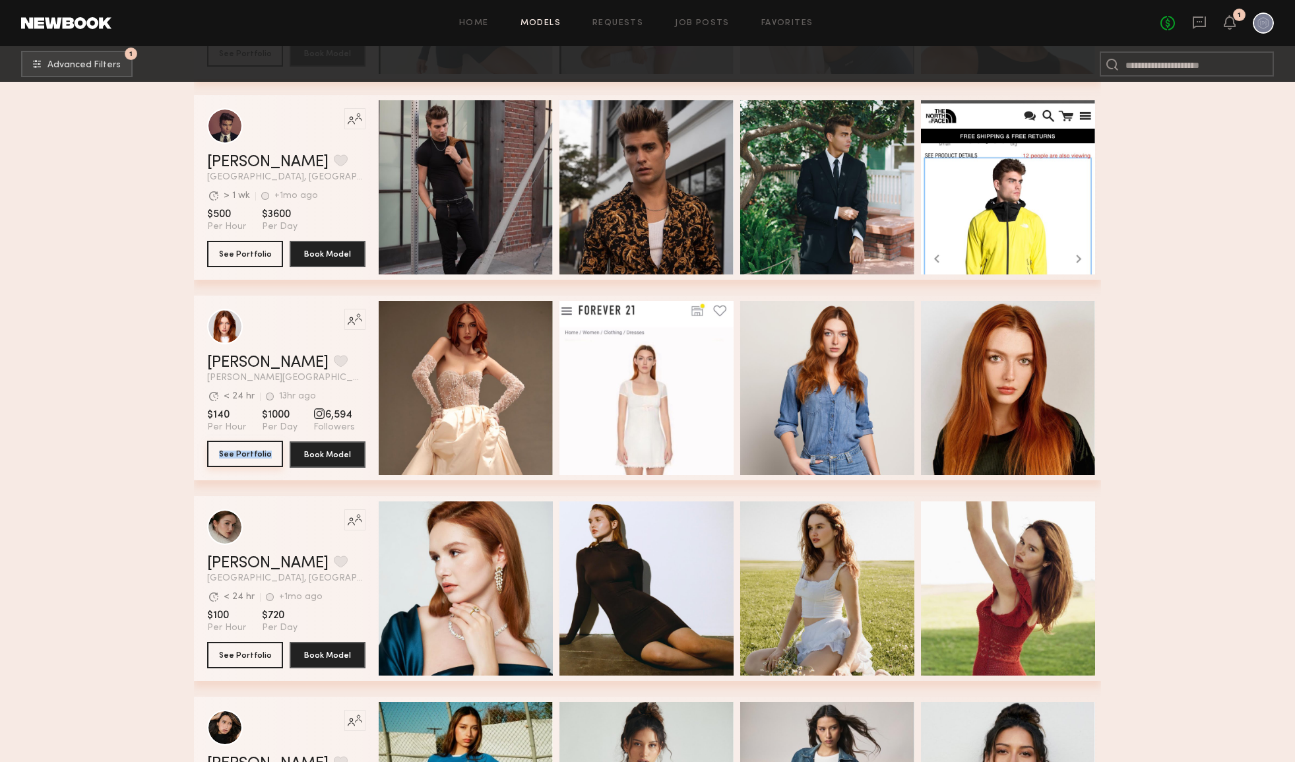
click at [239, 447] on button "See Portfolio" at bounding box center [245, 454] width 76 height 26
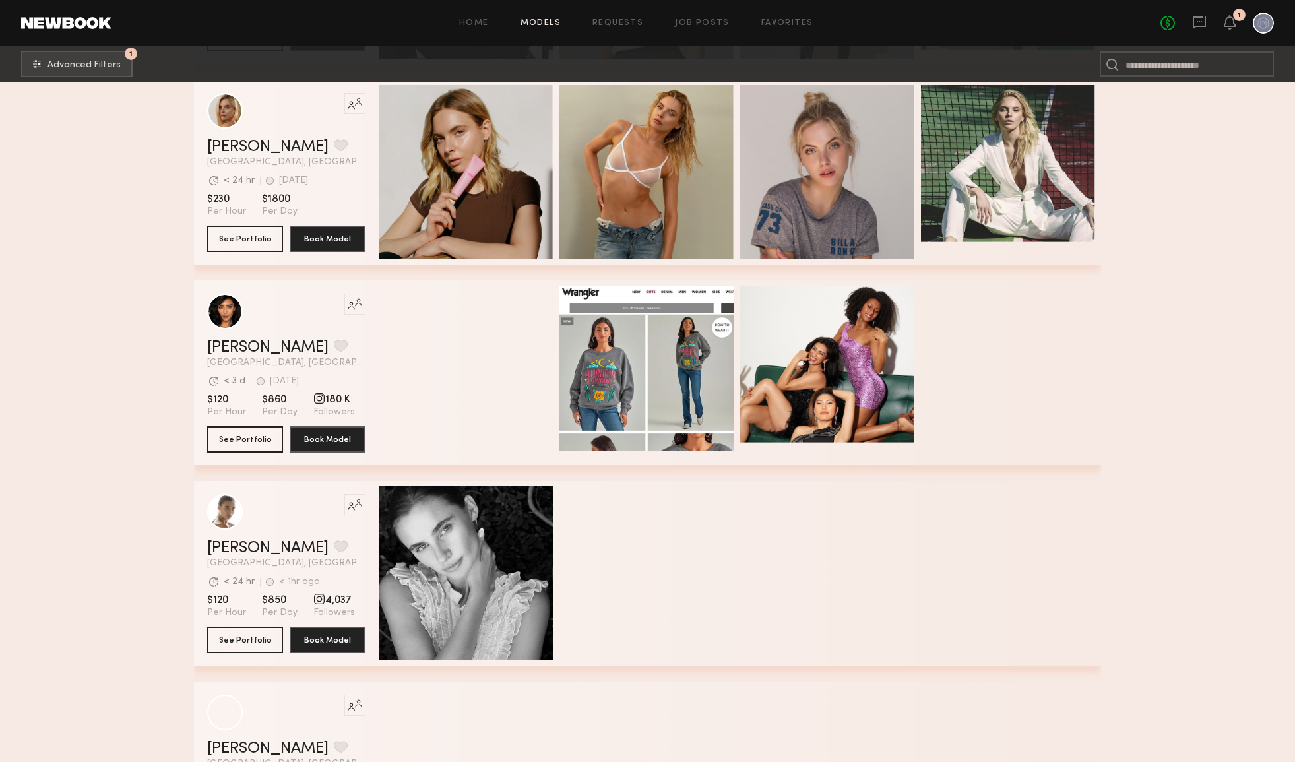
scroll to position [9653, 0]
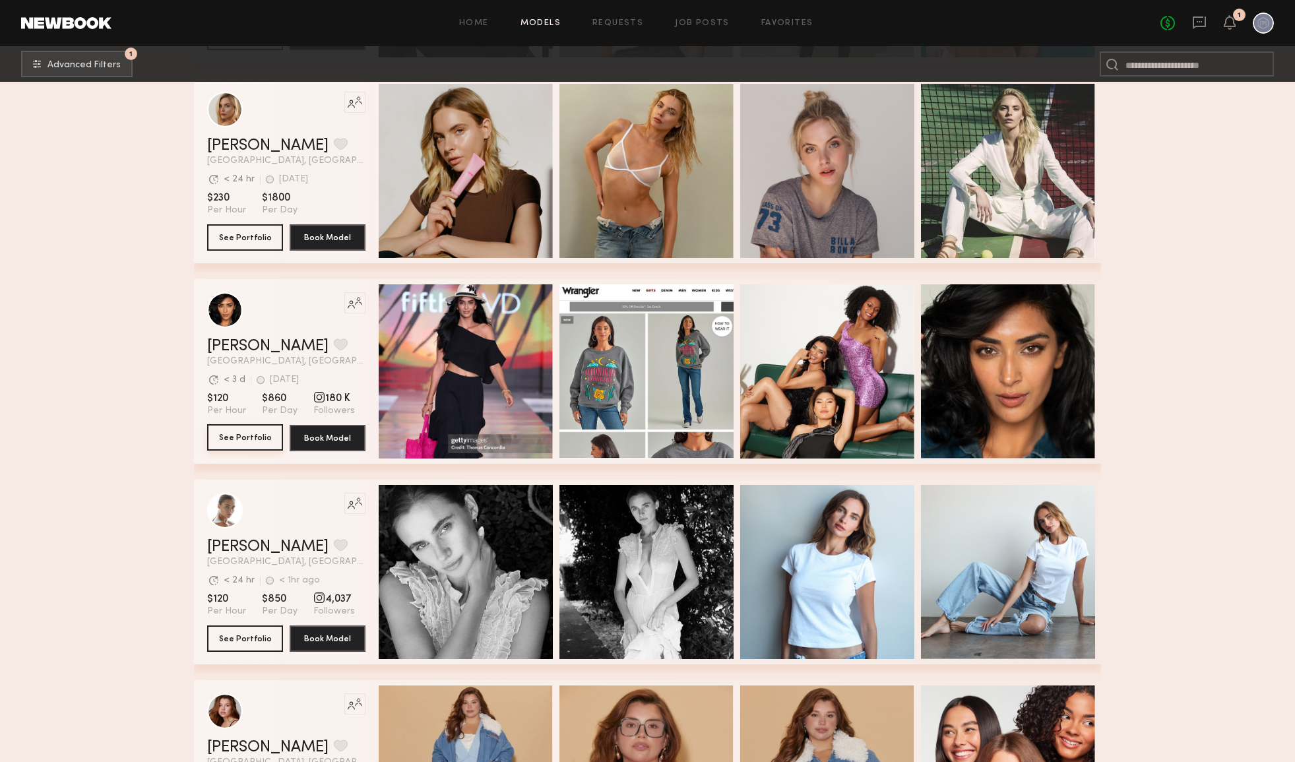
click at [245, 439] on button "See Portfolio" at bounding box center [245, 437] width 76 height 26
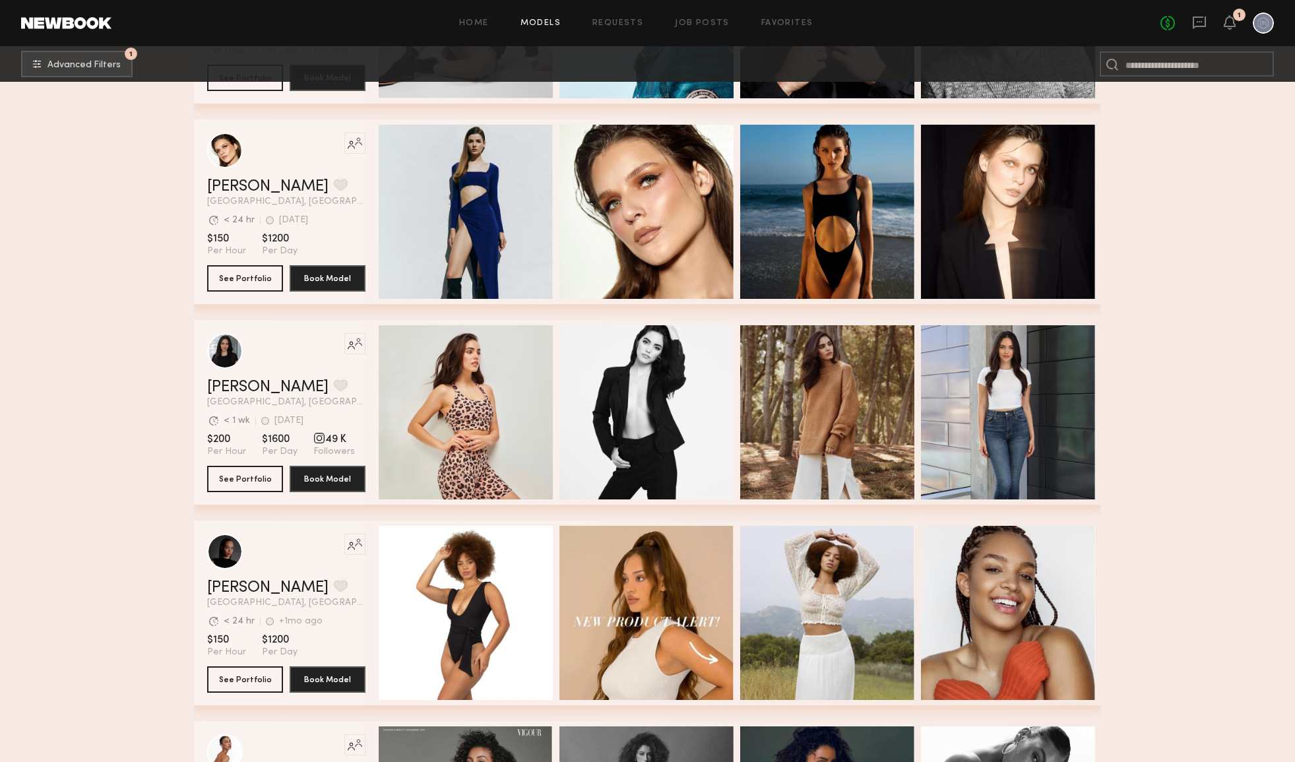
scroll to position [10815, 0]
click at [253, 480] on button "See Portfolio" at bounding box center [245, 478] width 76 height 26
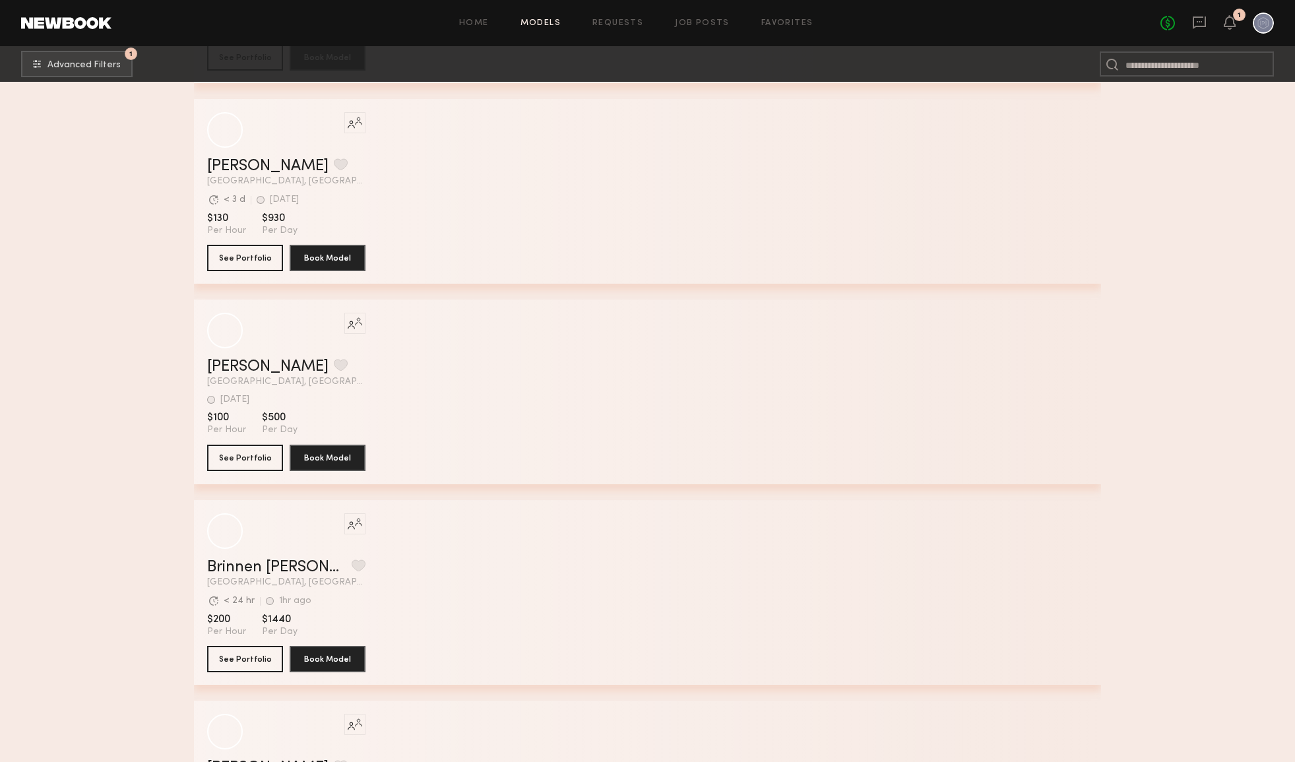
scroll to position [13042, 0]
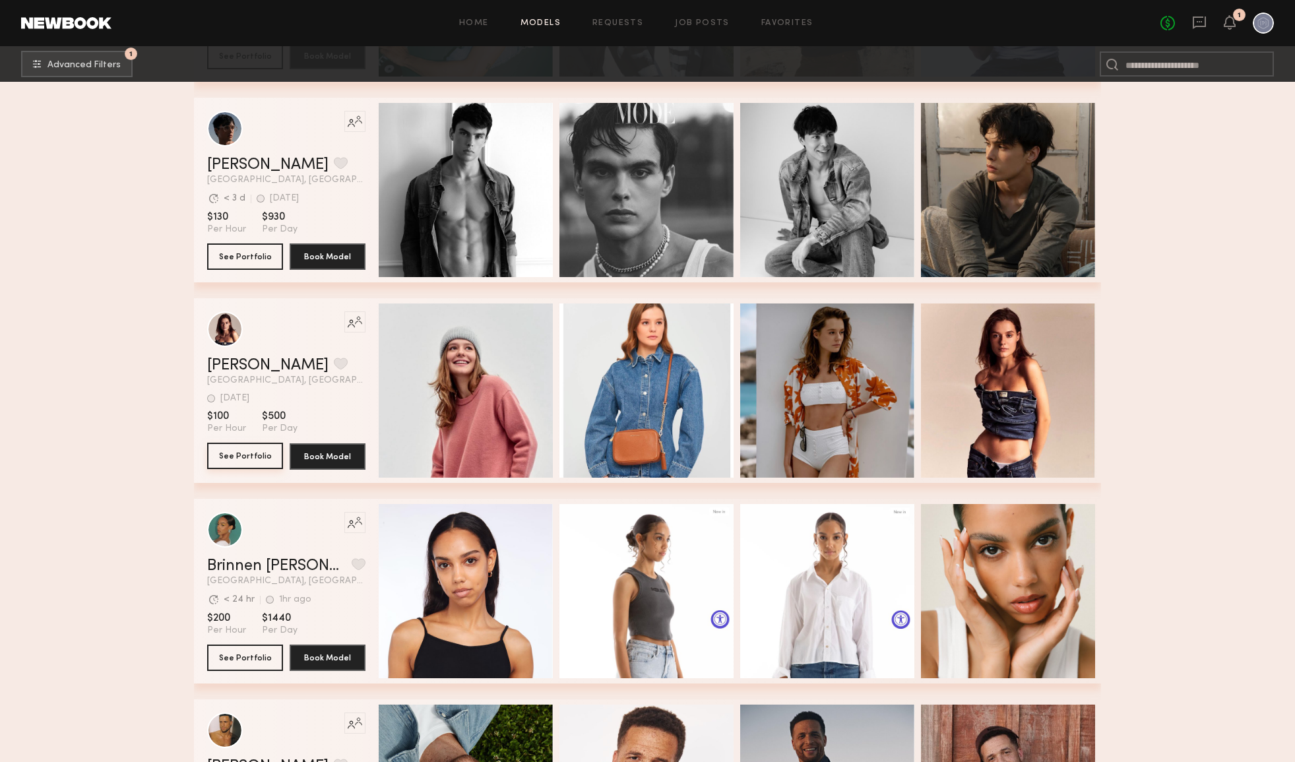
click at [261, 452] on button "See Portfolio" at bounding box center [245, 456] width 76 height 26
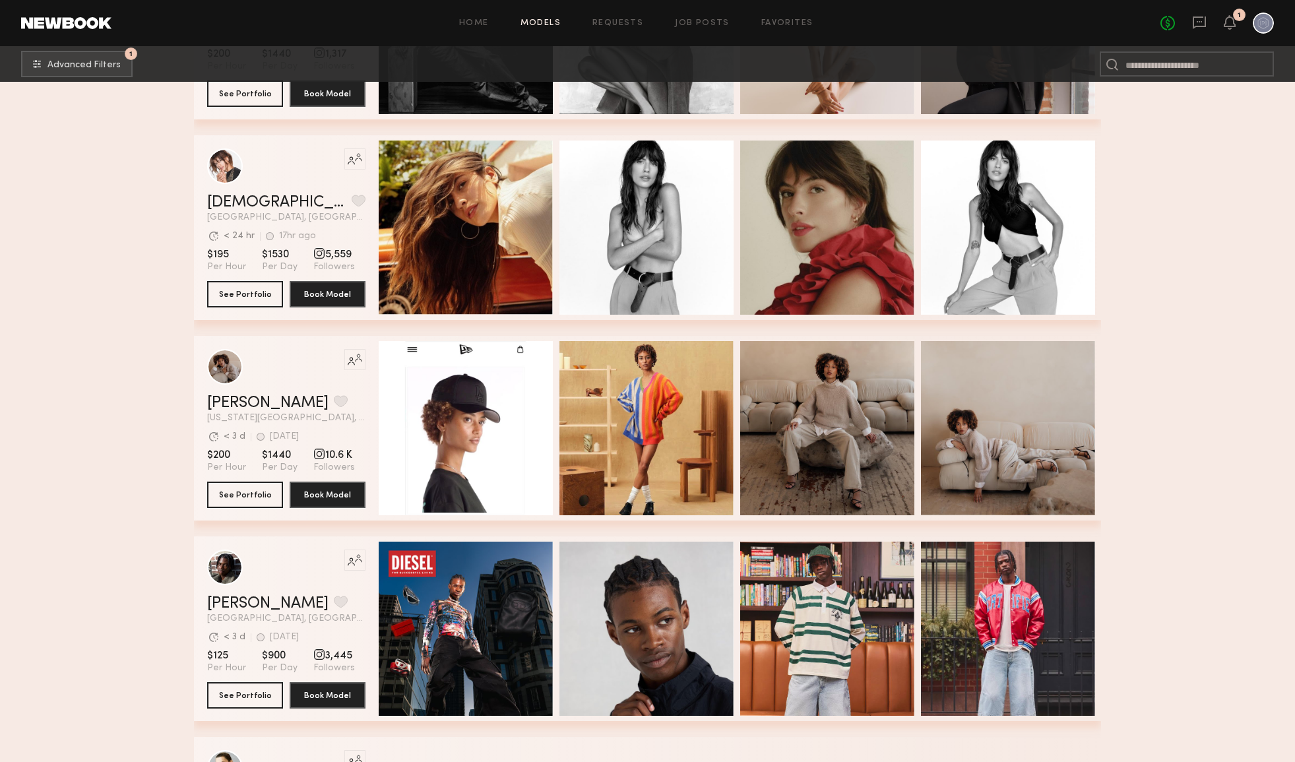
scroll to position [14022, 0]
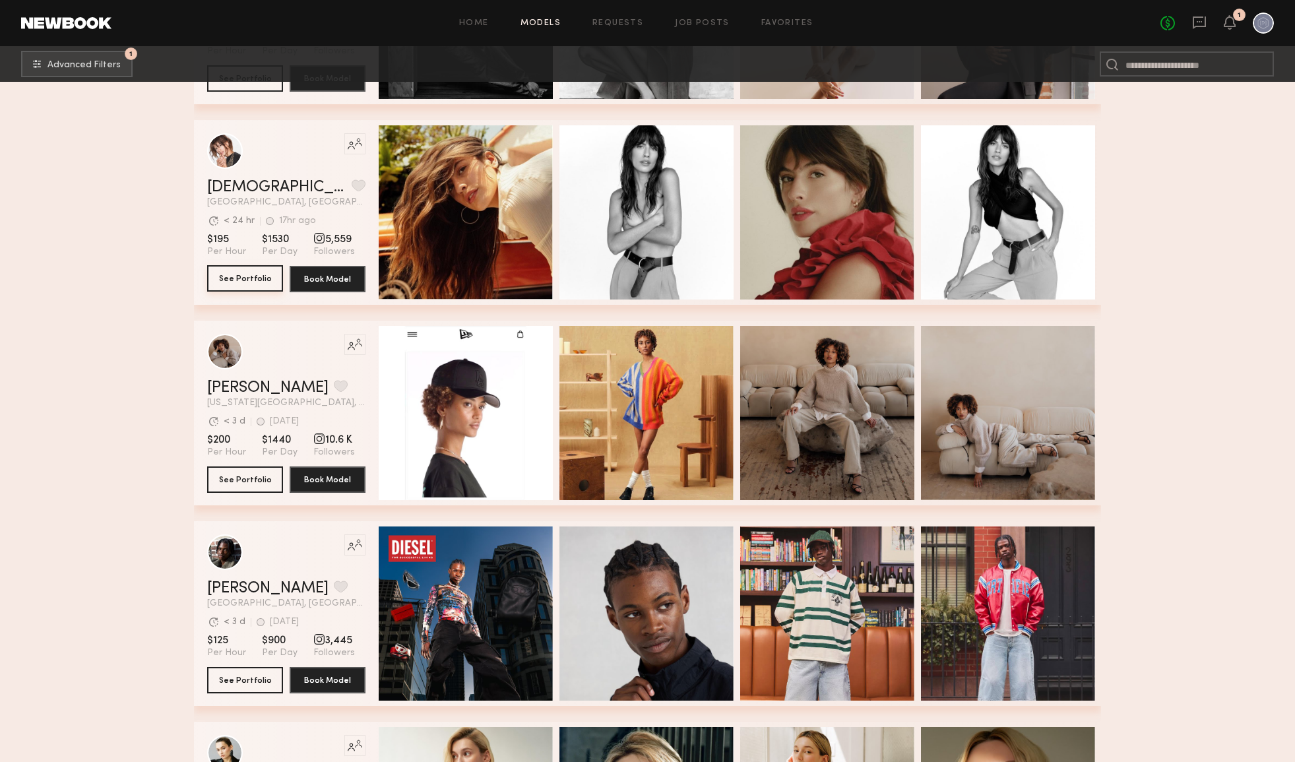
click at [249, 278] on button "See Portfolio" at bounding box center [245, 278] width 76 height 26
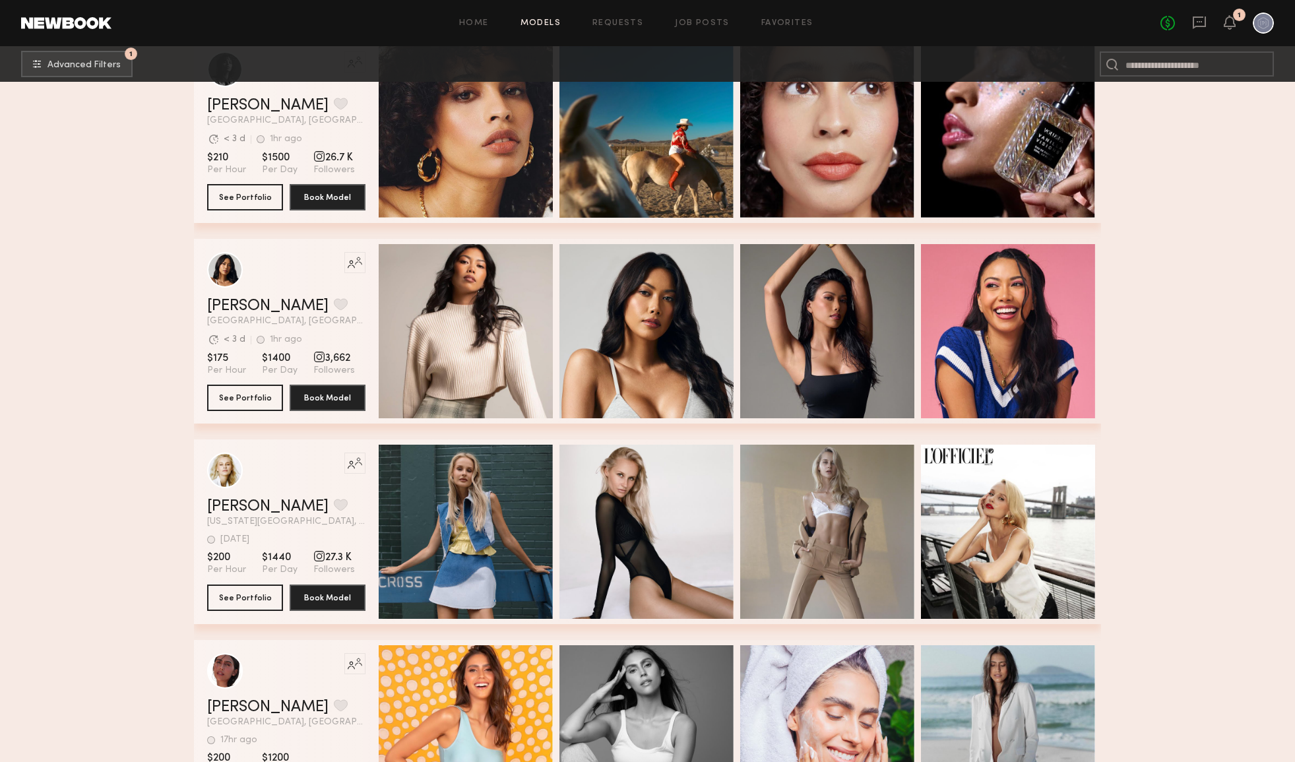
scroll to position [14918, 0]
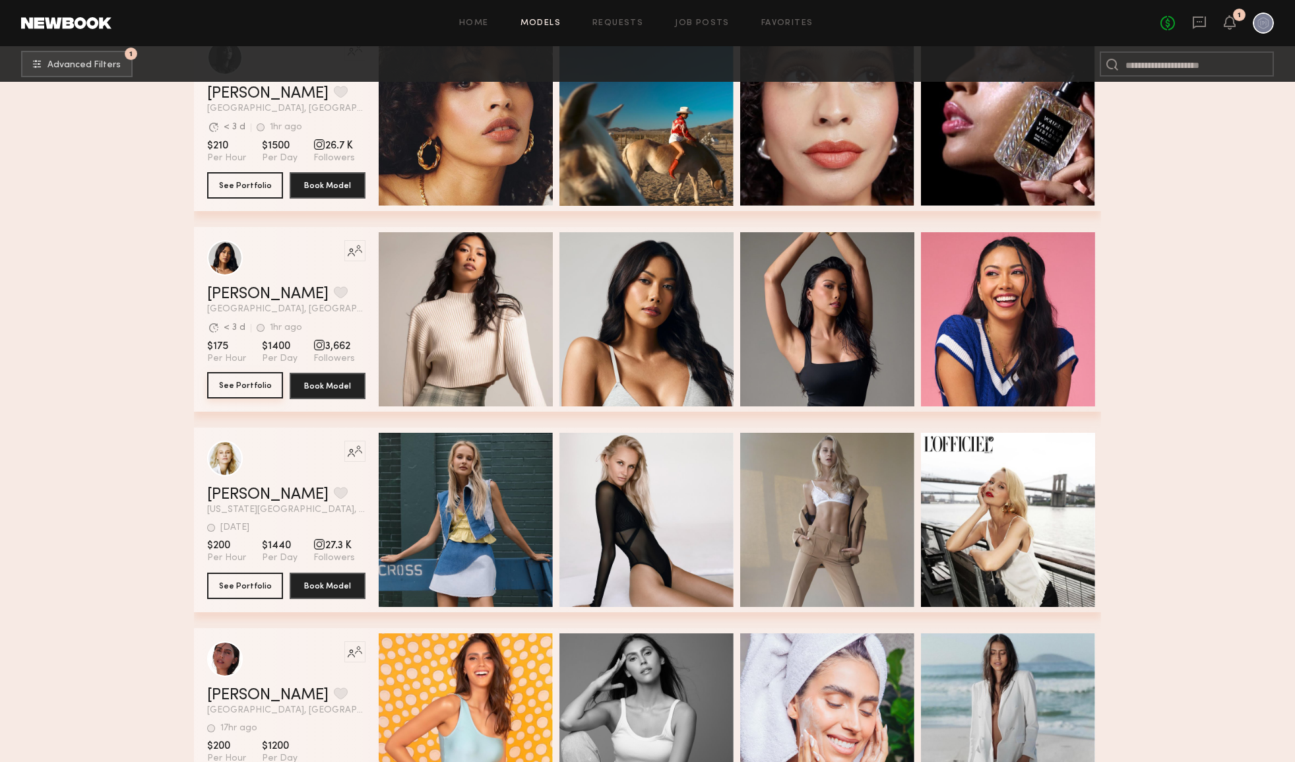
click at [230, 394] on button "See Portfolio" at bounding box center [245, 385] width 76 height 26
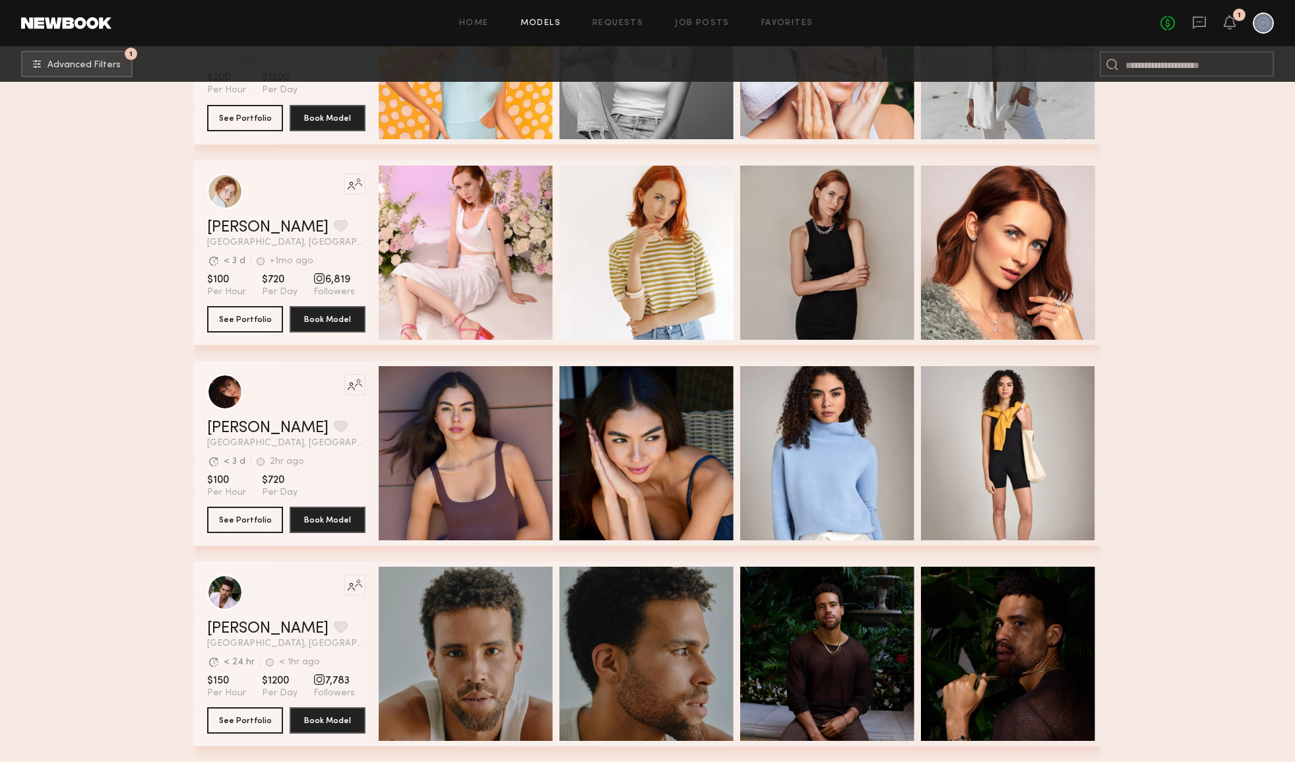
scroll to position [15586, 0]
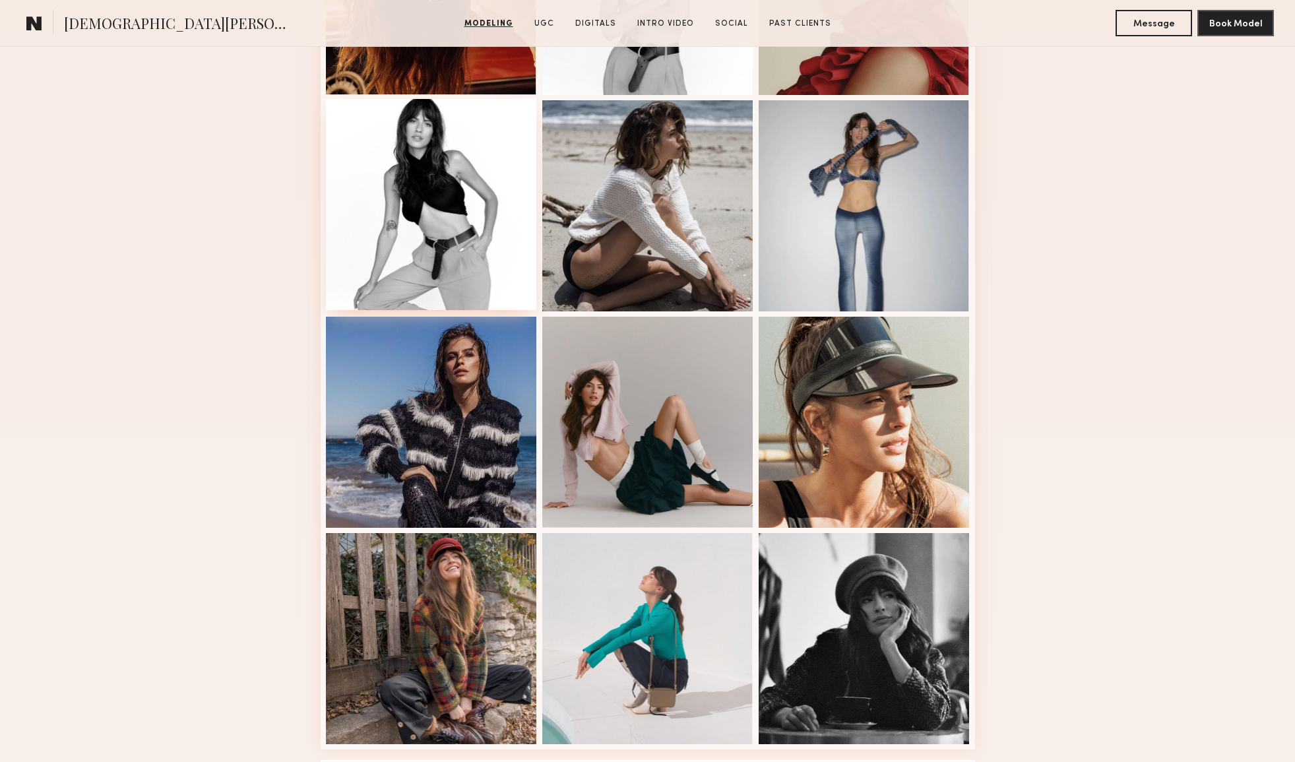
scroll to position [622, 0]
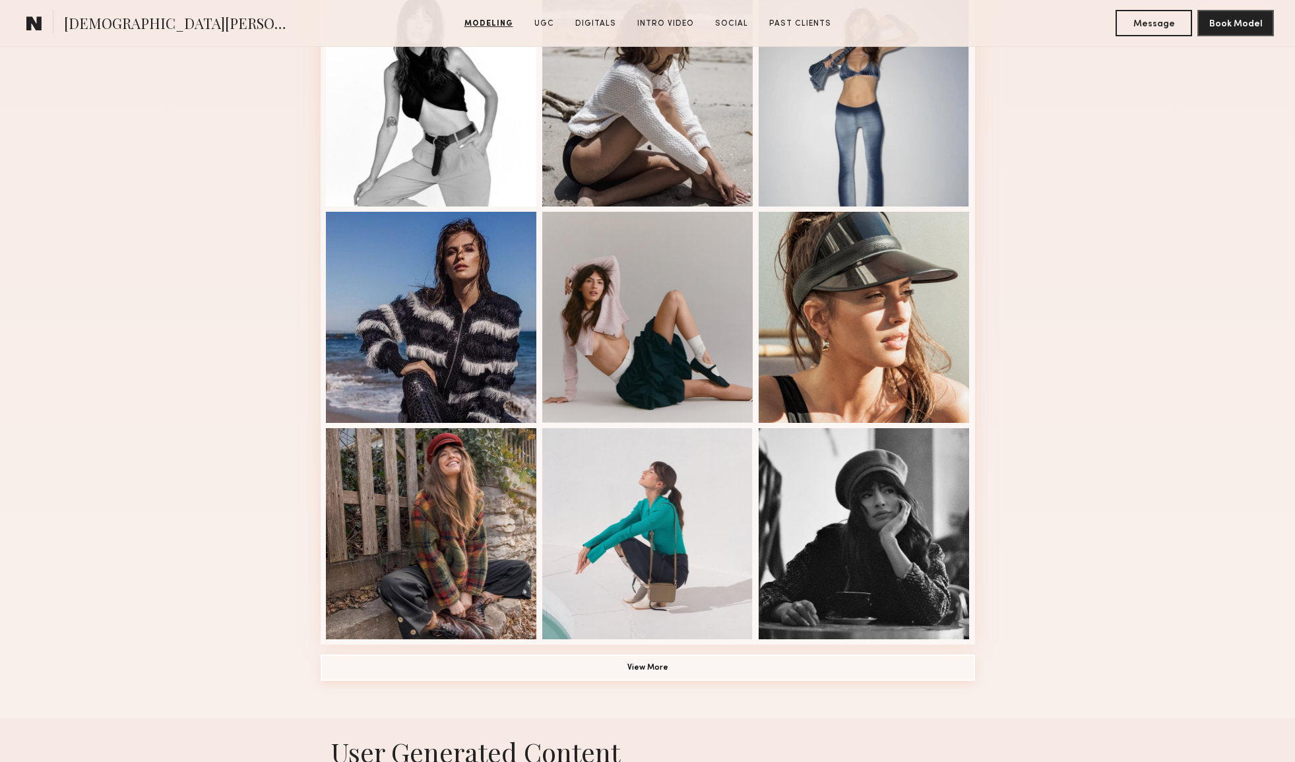
click at [623, 660] on button "View More" at bounding box center [648, 667] width 654 height 26
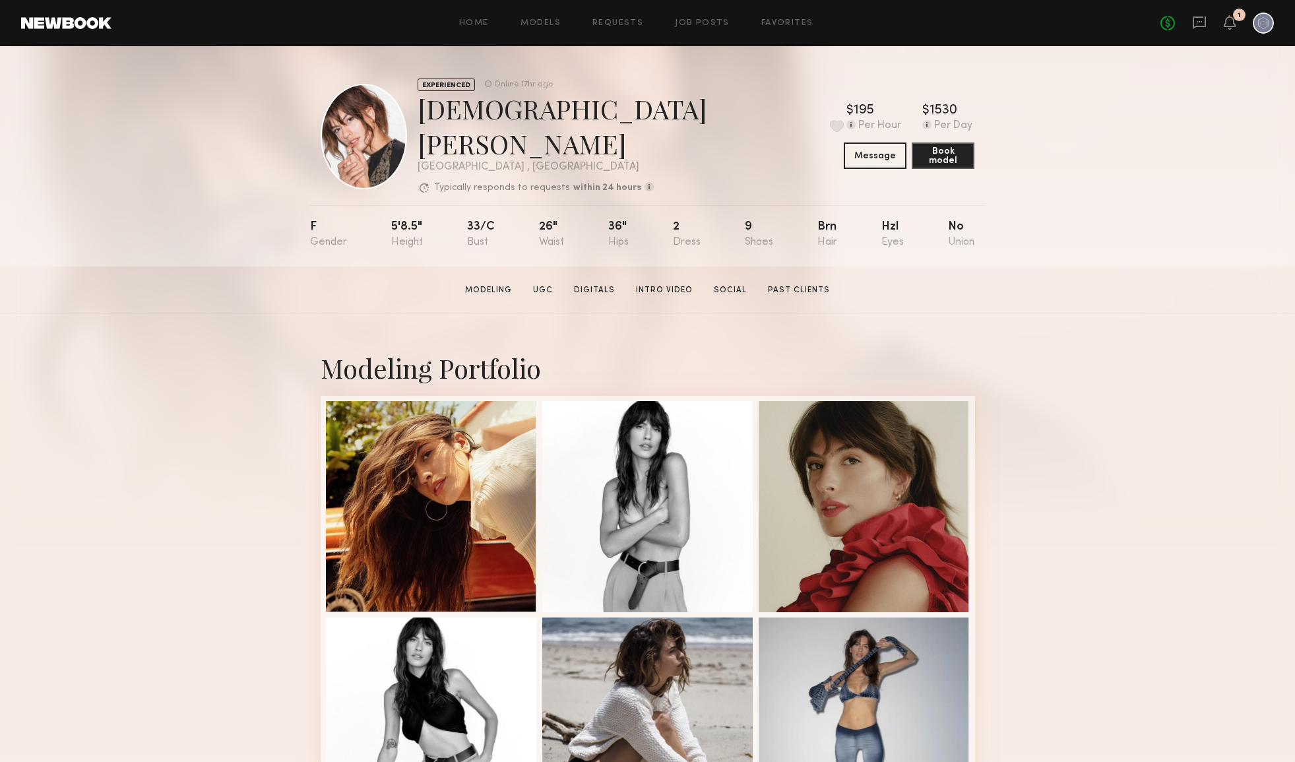
scroll to position [0, 0]
